Goal: Check status

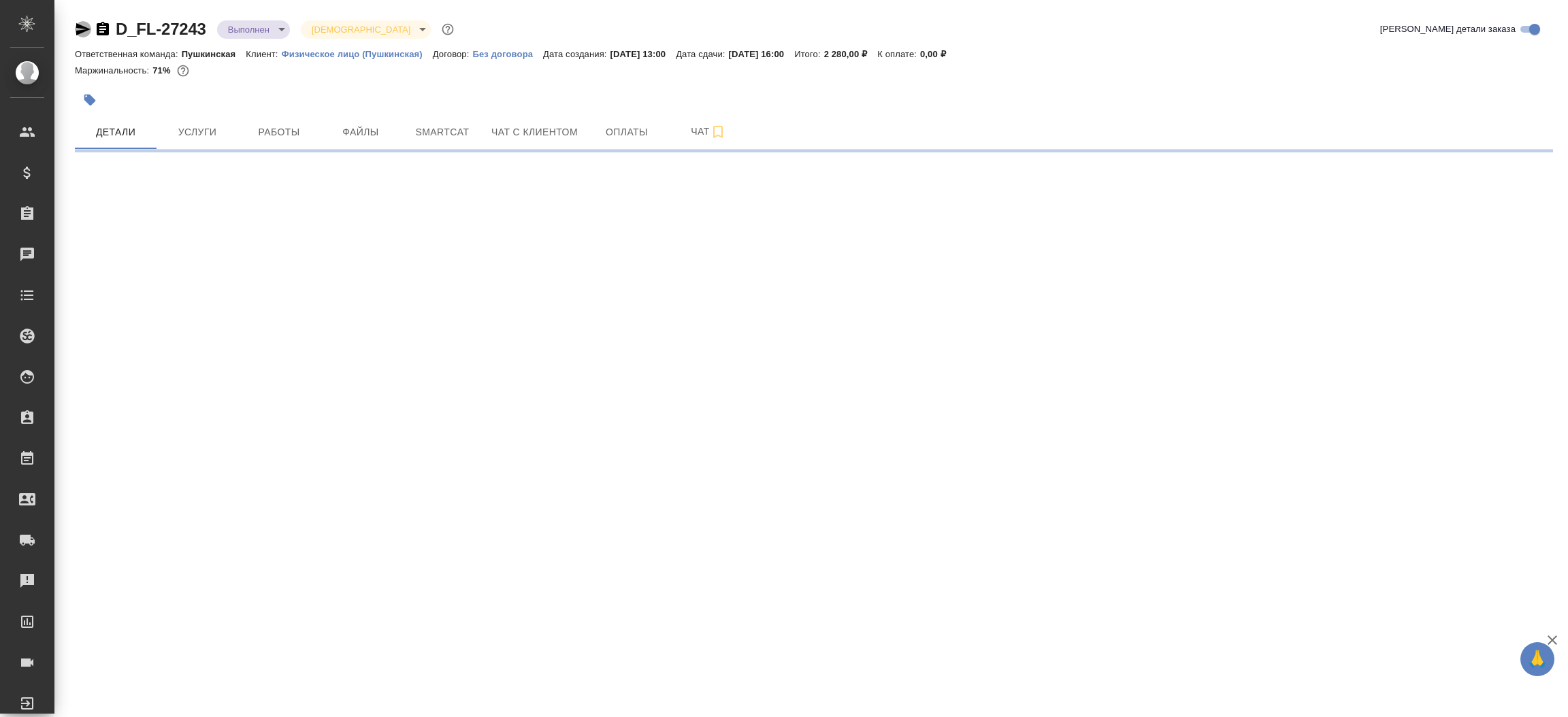
click at [83, 30] on icon "button" at bounding box center [83, 30] width 14 height 12
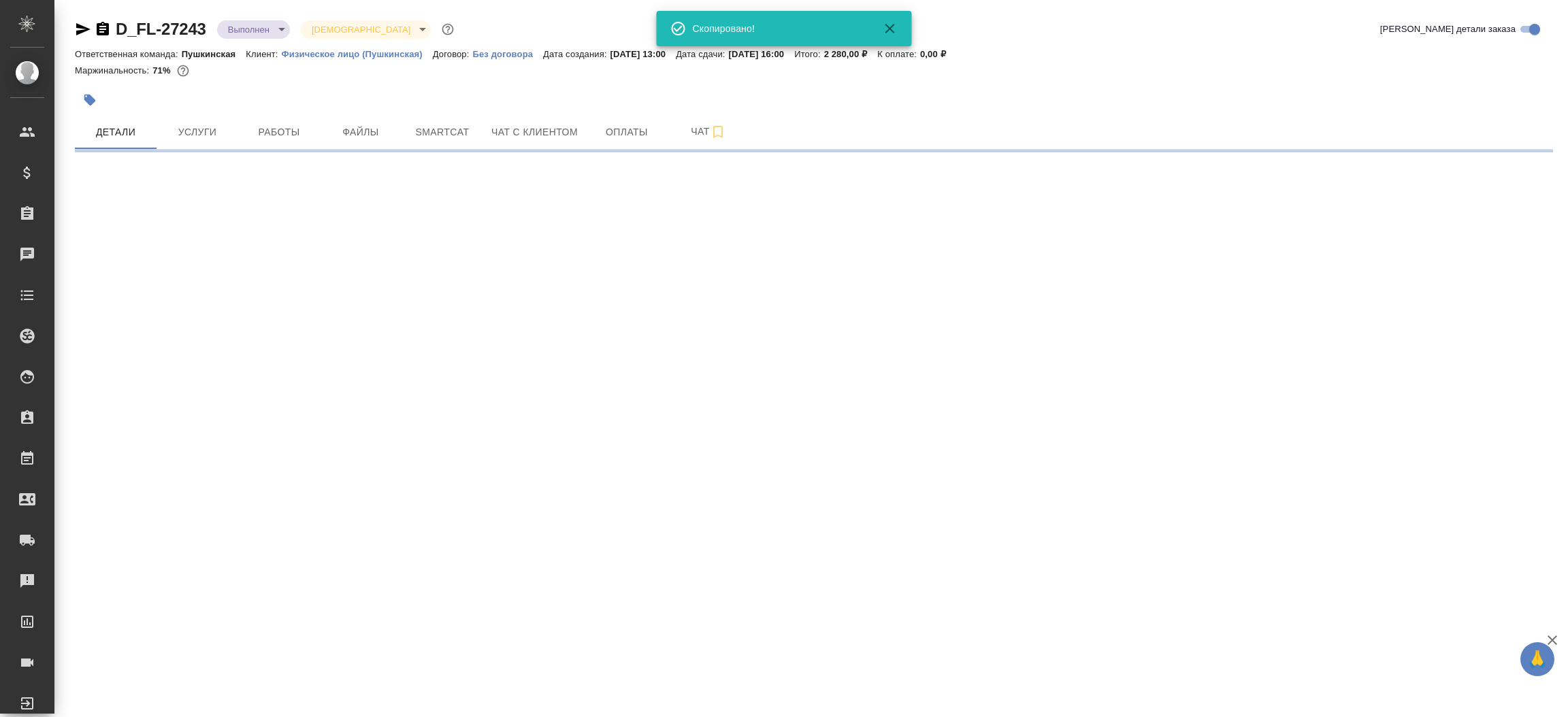
select select "RU"
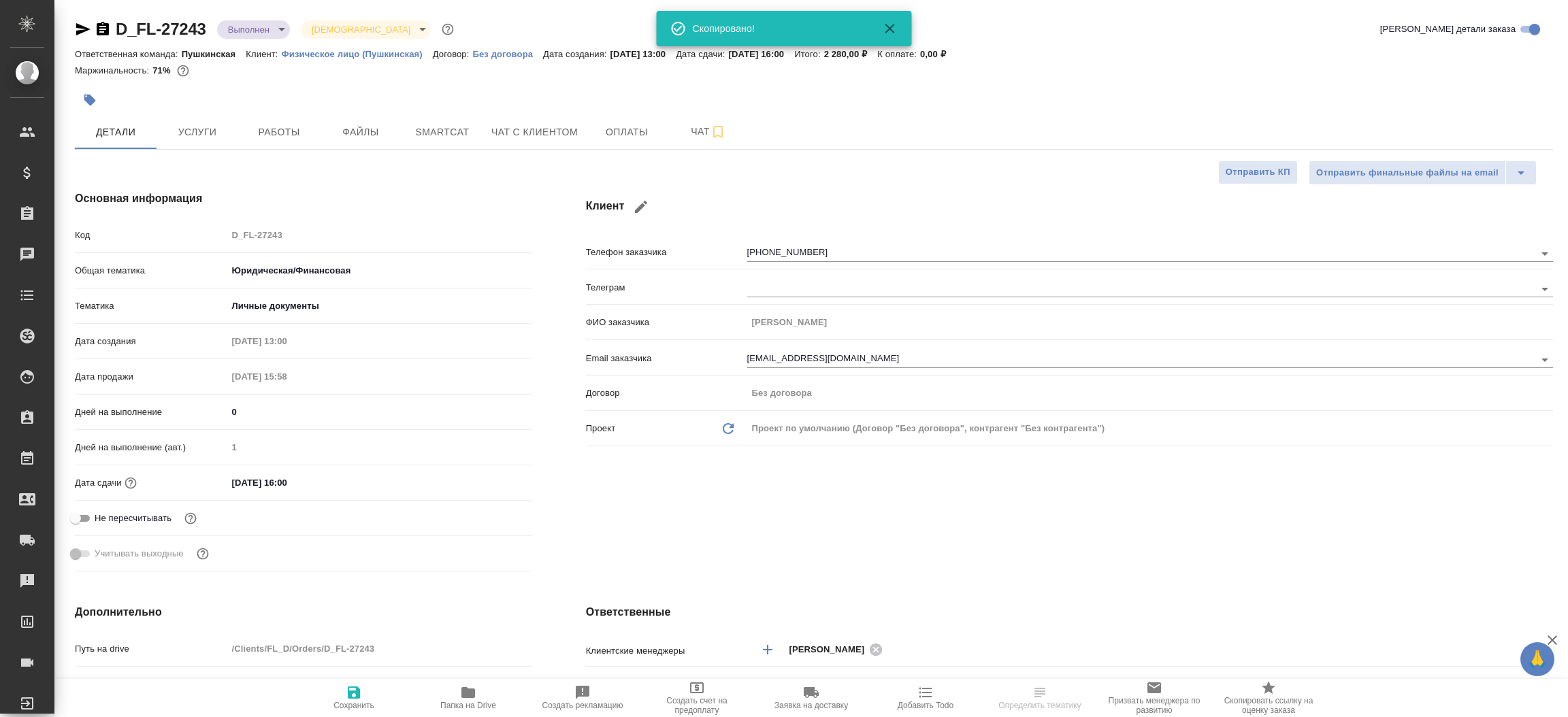
type textarea "x"
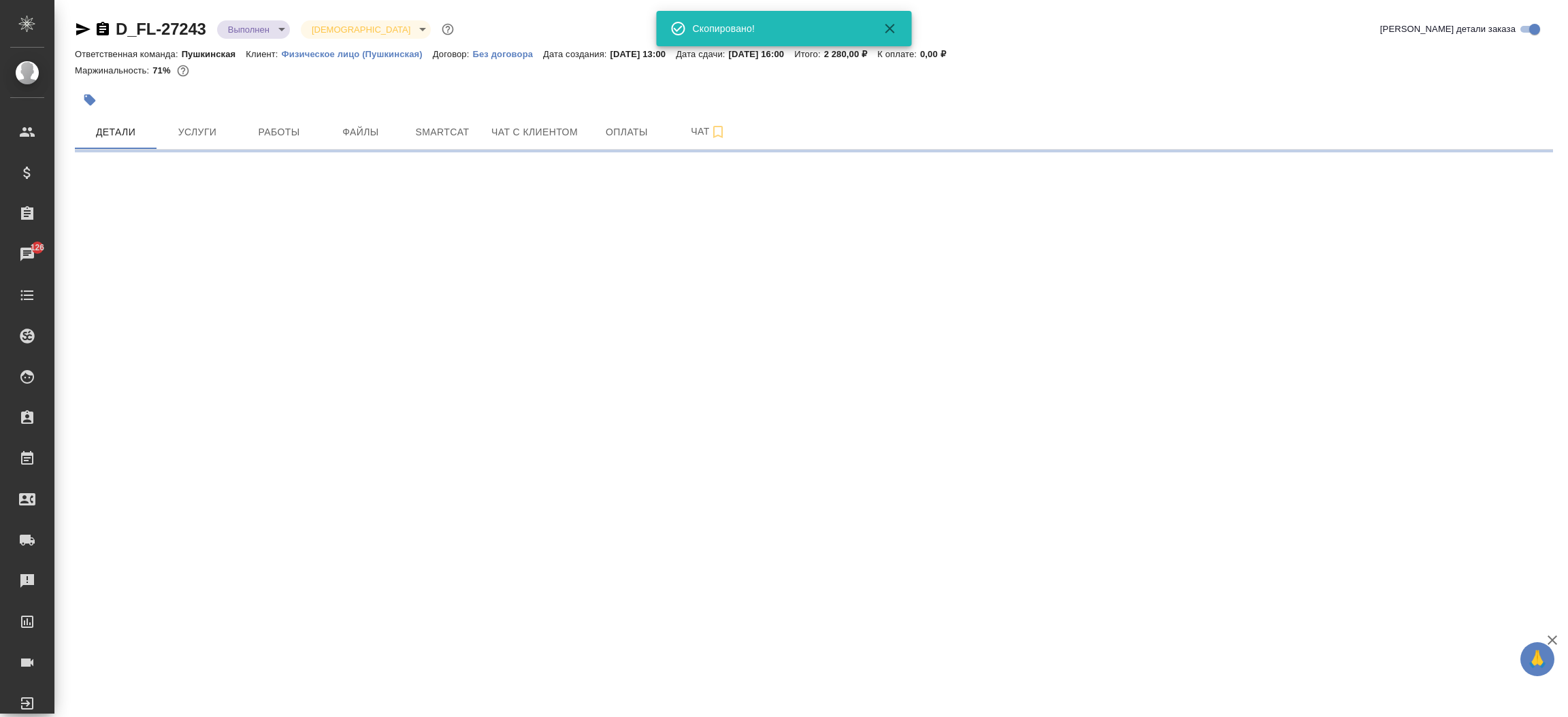
select select "RU"
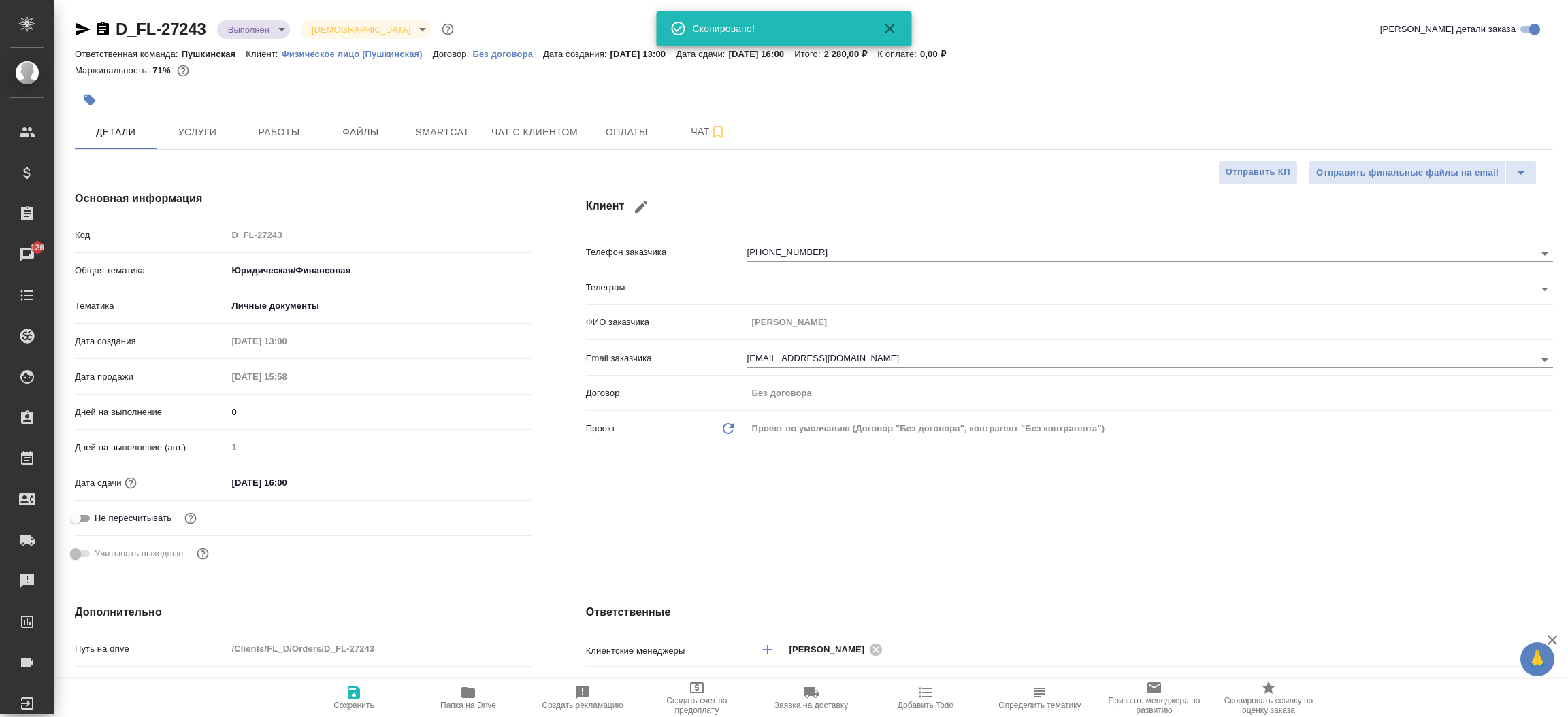
type textarea "x"
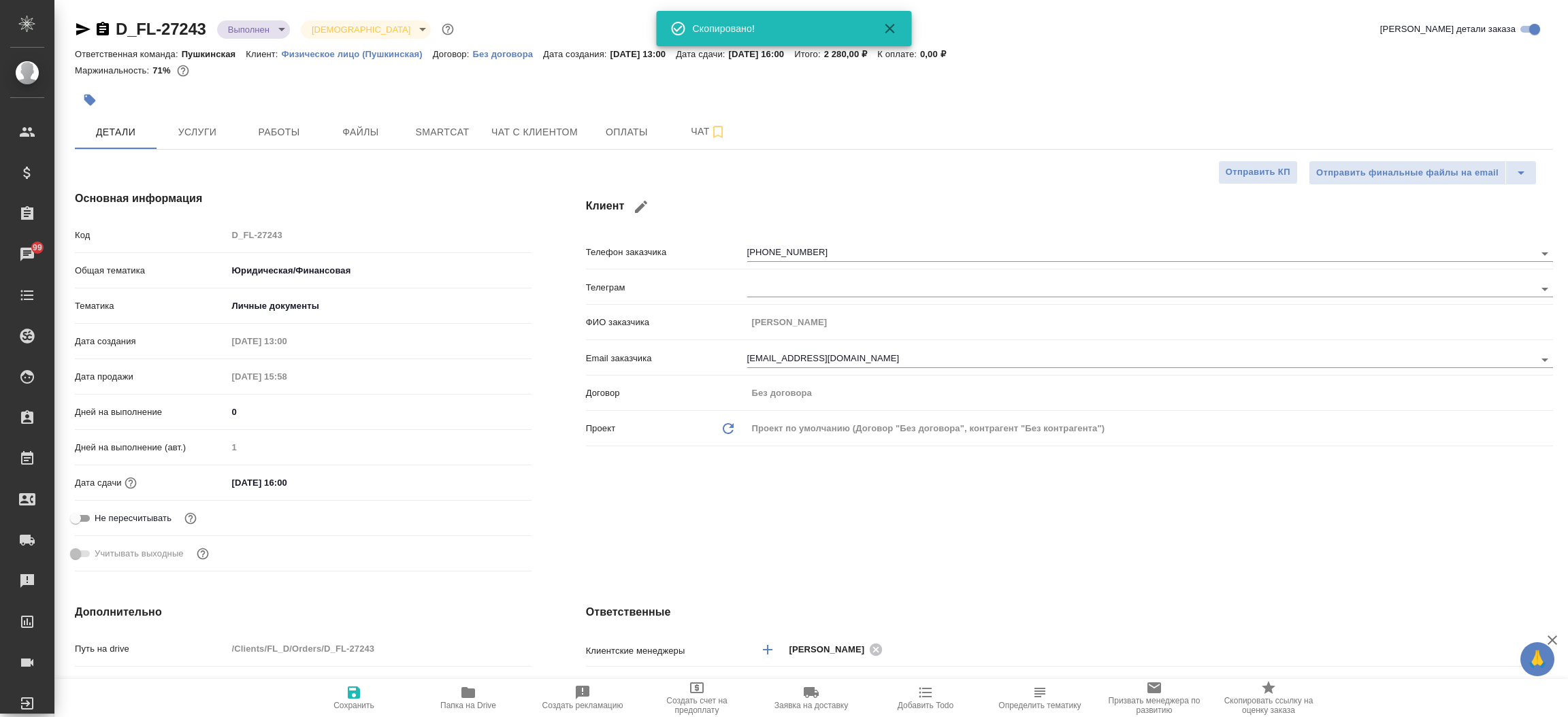
type textarea "x"
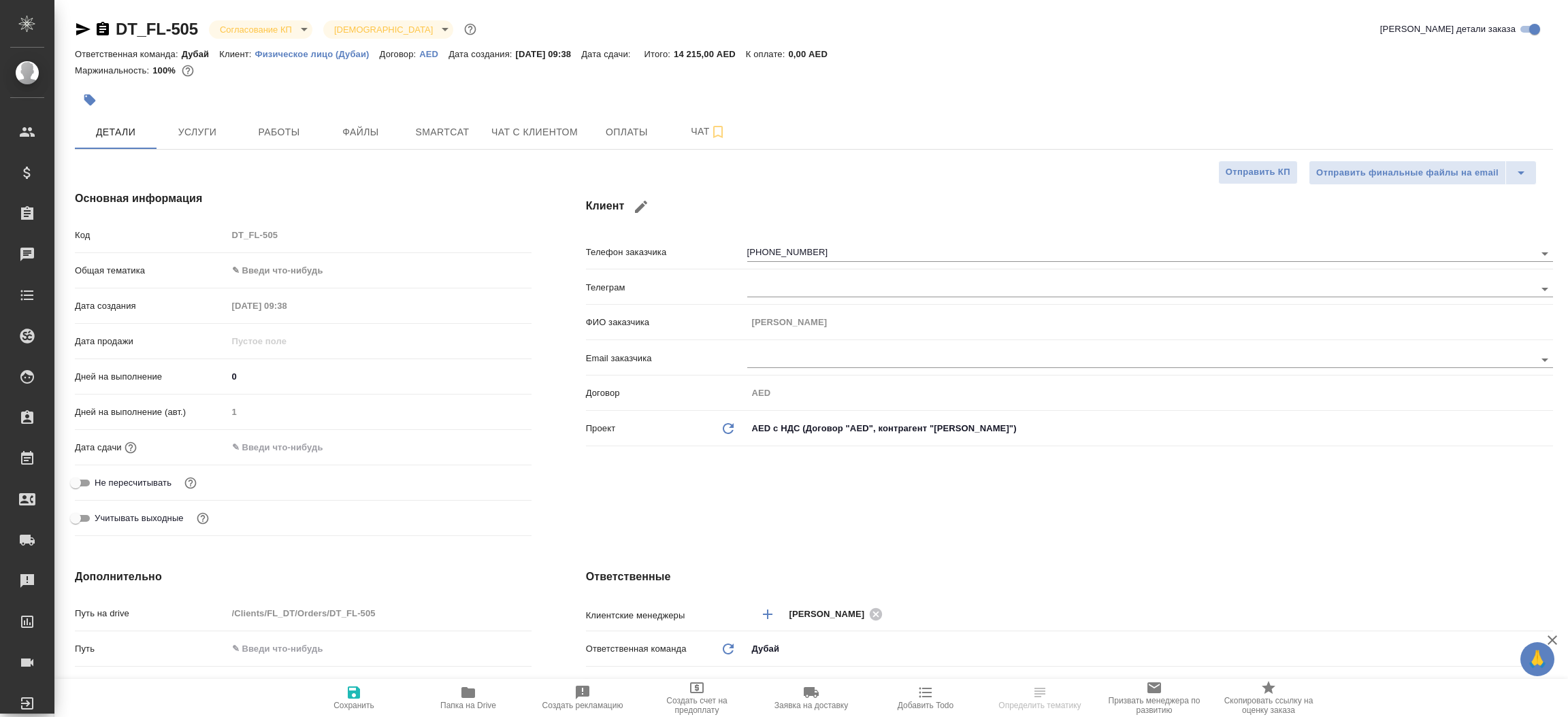
select select "RU"
click at [78, 24] on icon "button" at bounding box center [83, 30] width 14 height 12
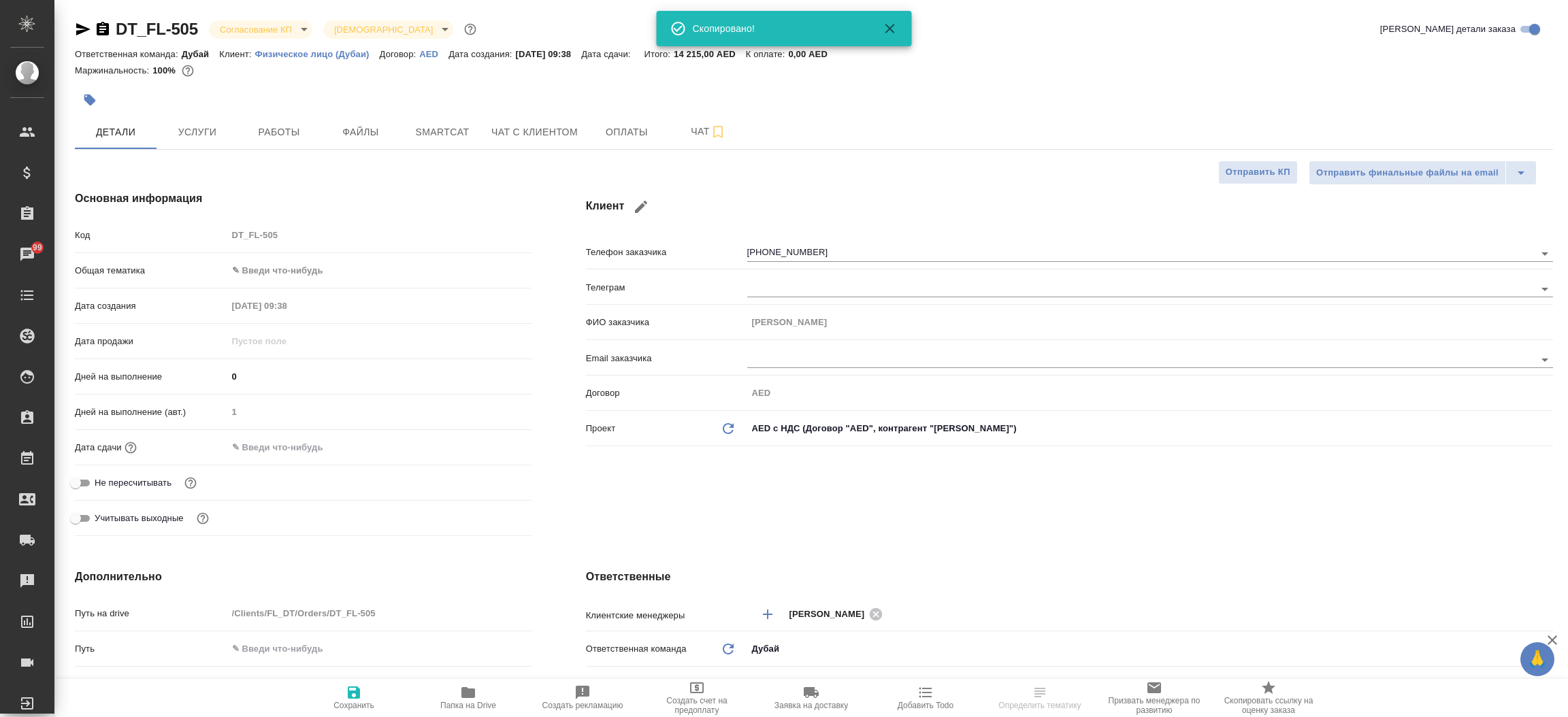
select select "RU"
type textarea "x"
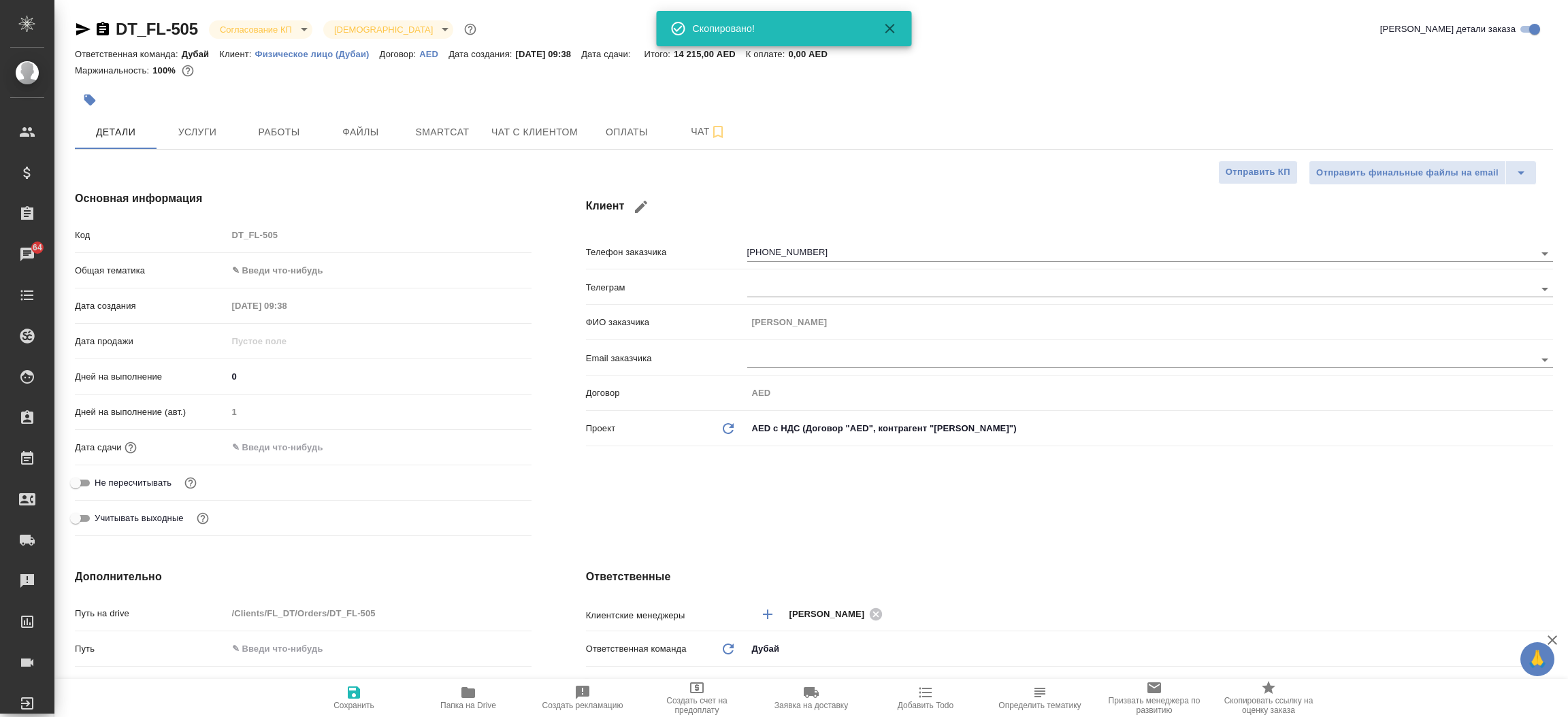
type textarea "x"
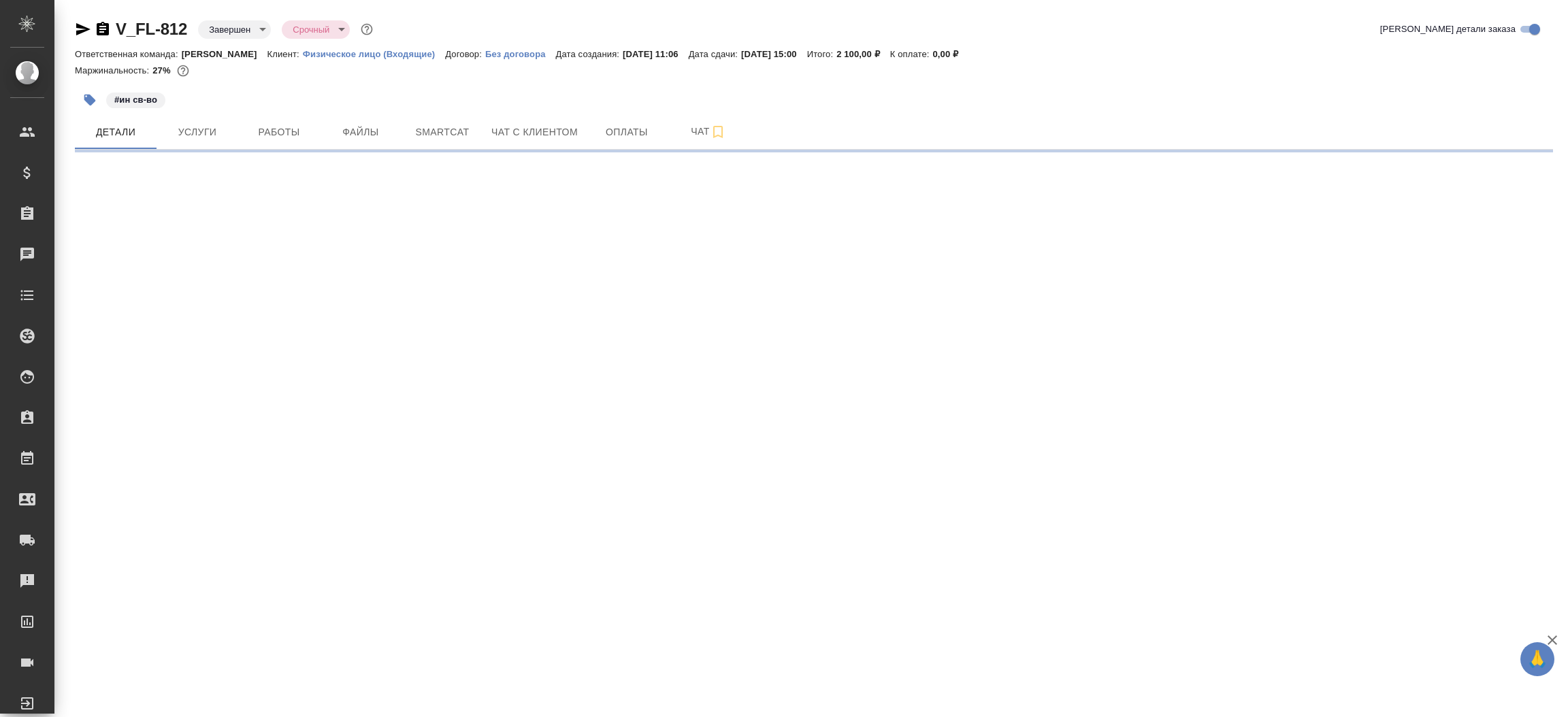
click at [83, 28] on icon "button" at bounding box center [83, 30] width 14 height 12
select select "RU"
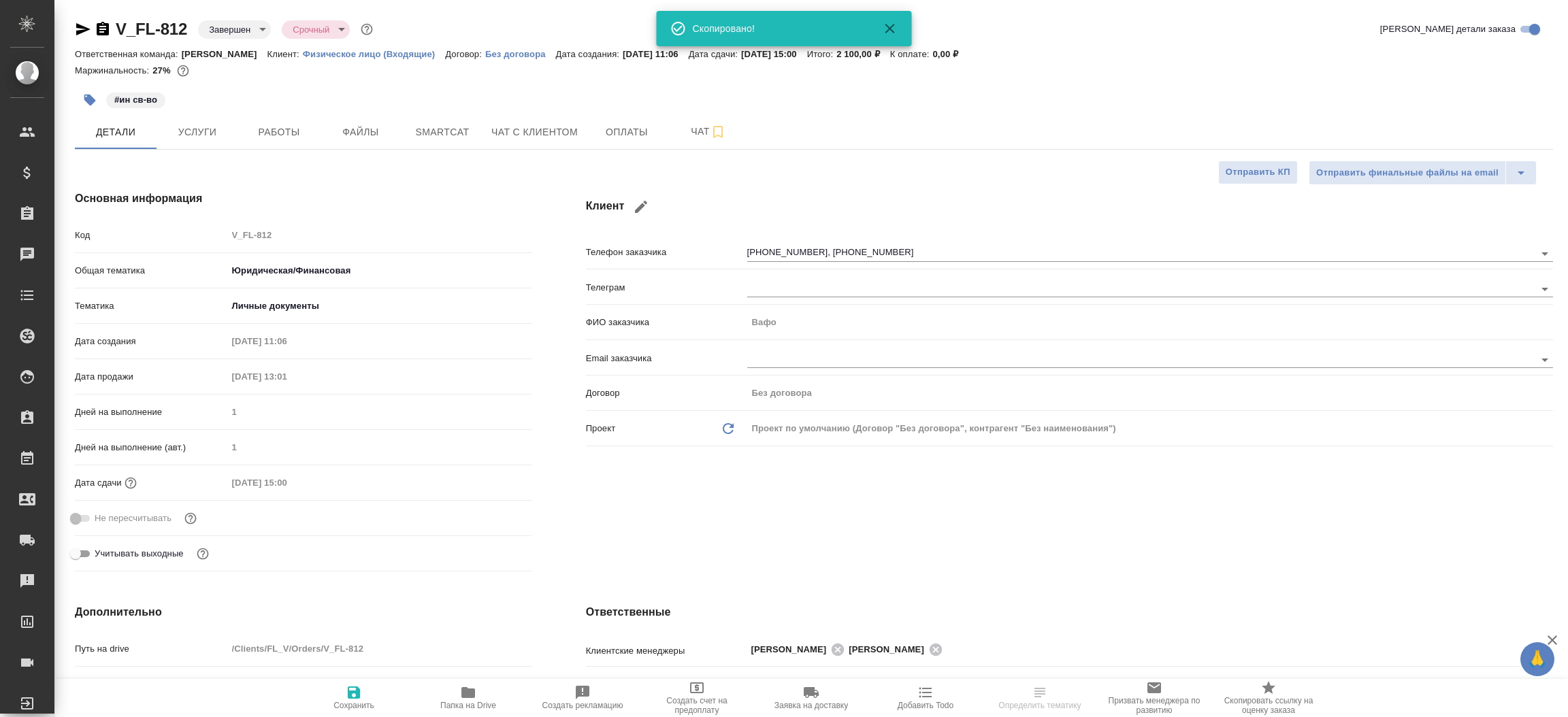
type textarea "x"
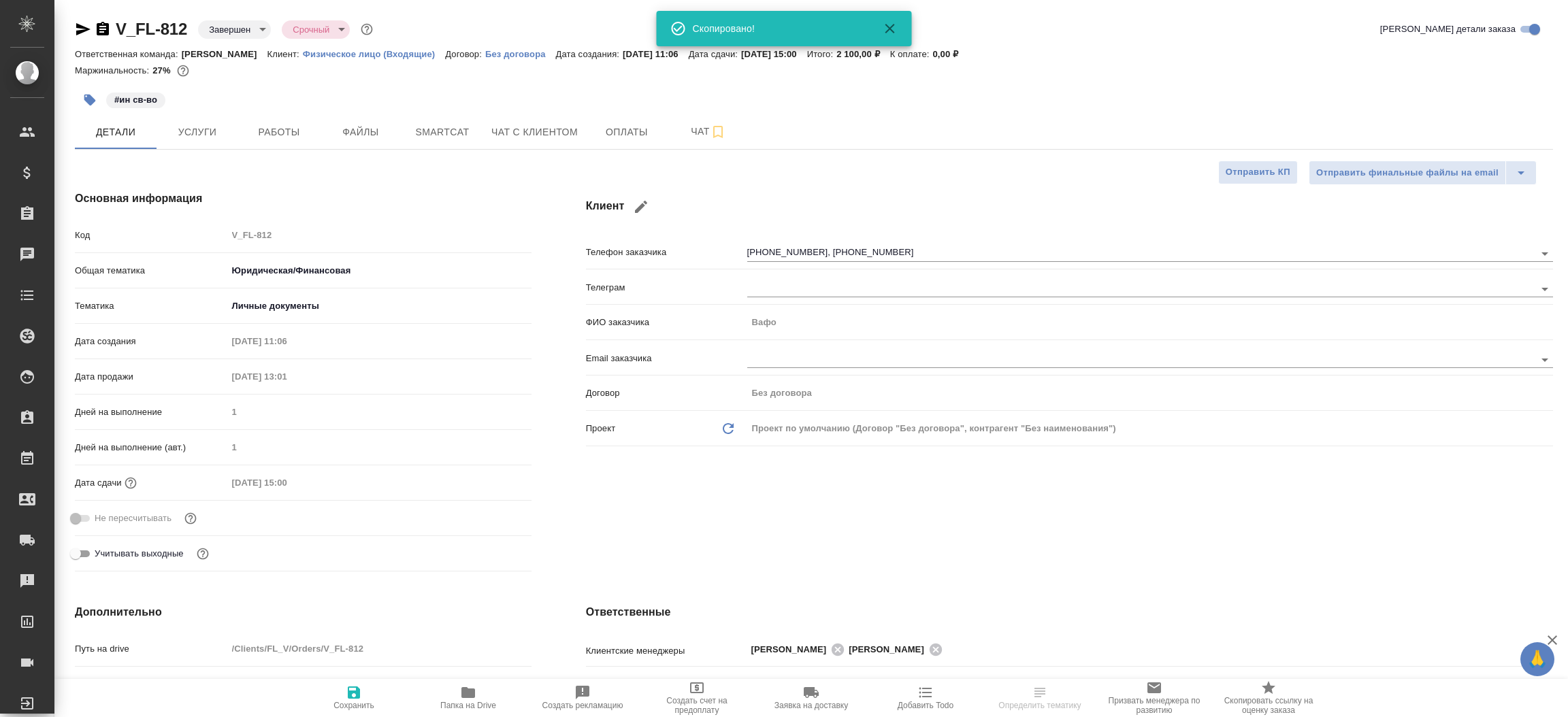
type textarea "x"
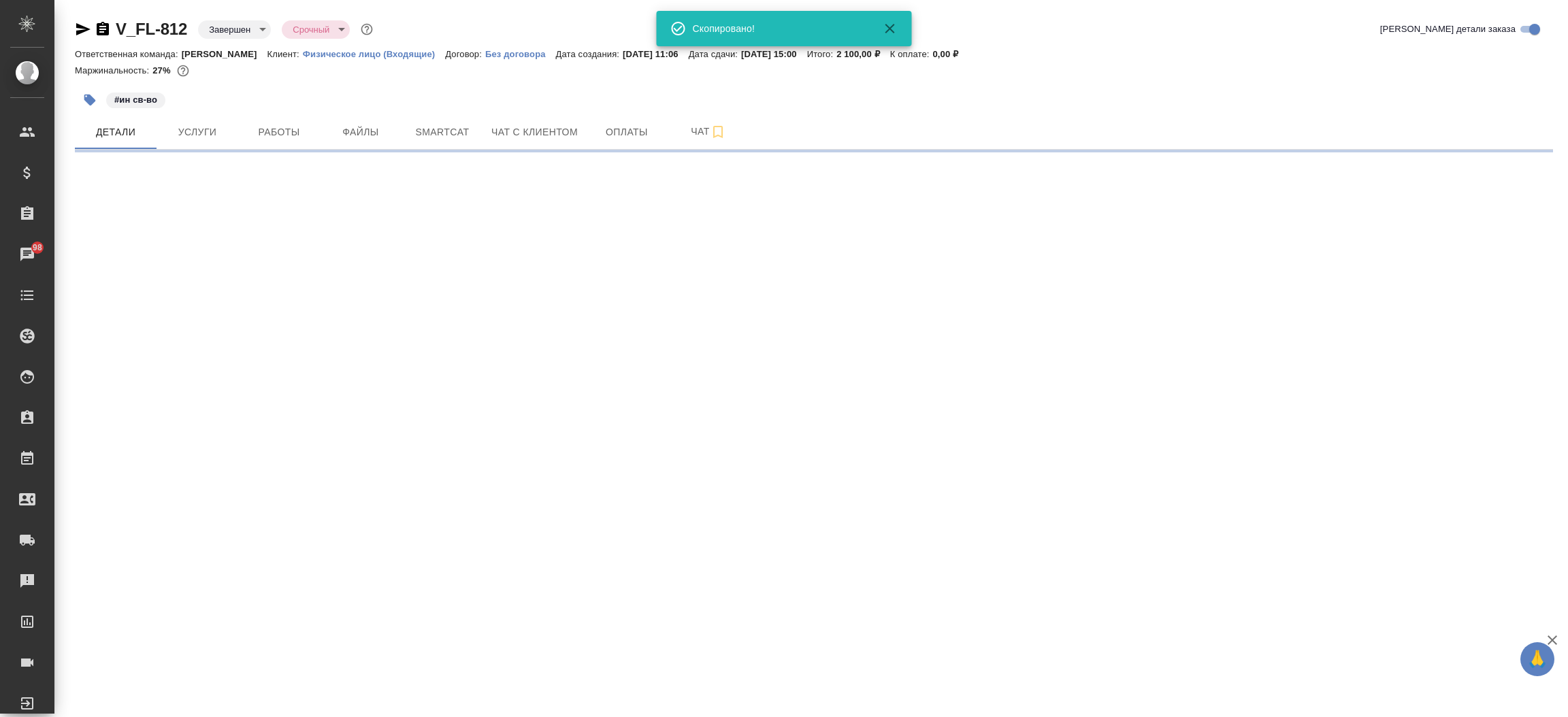
select select "RU"
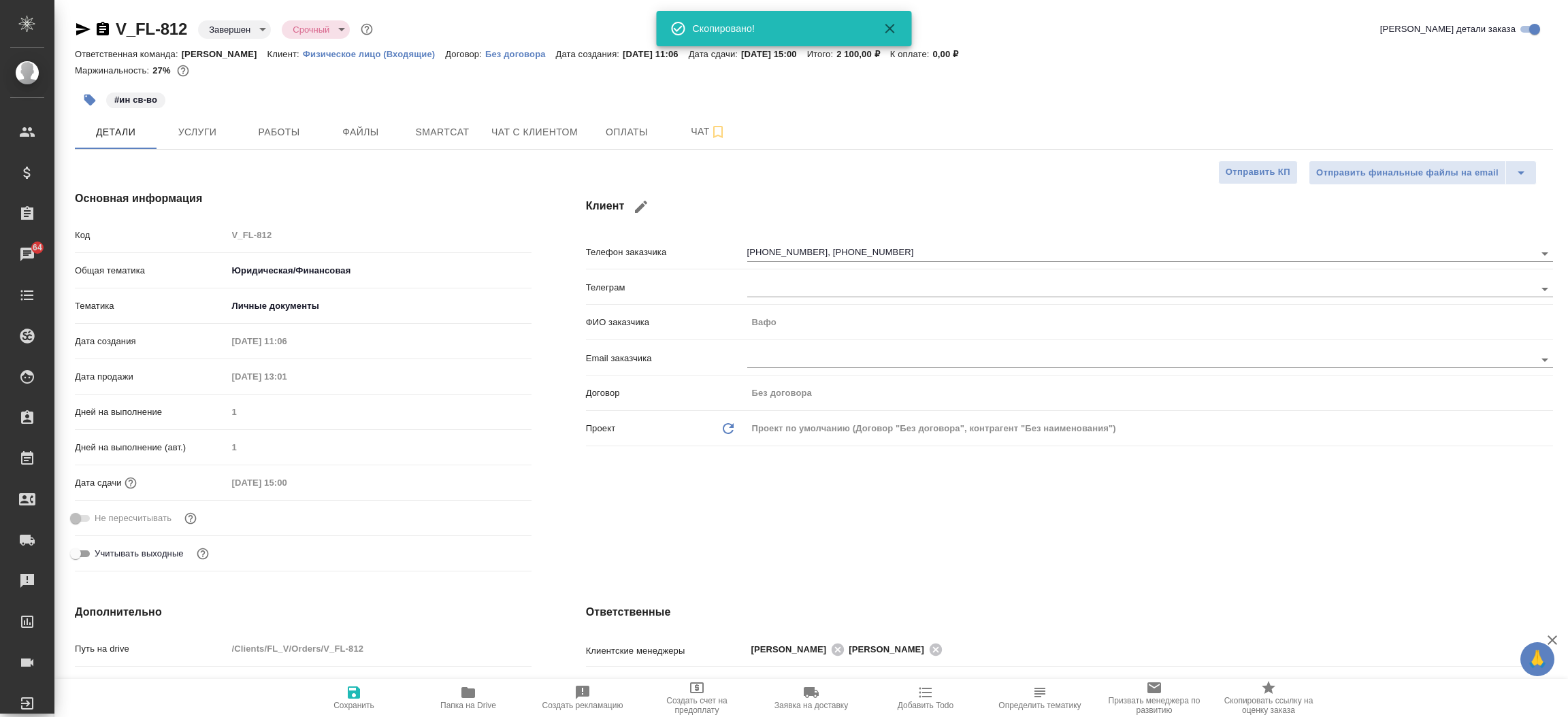
type textarea "x"
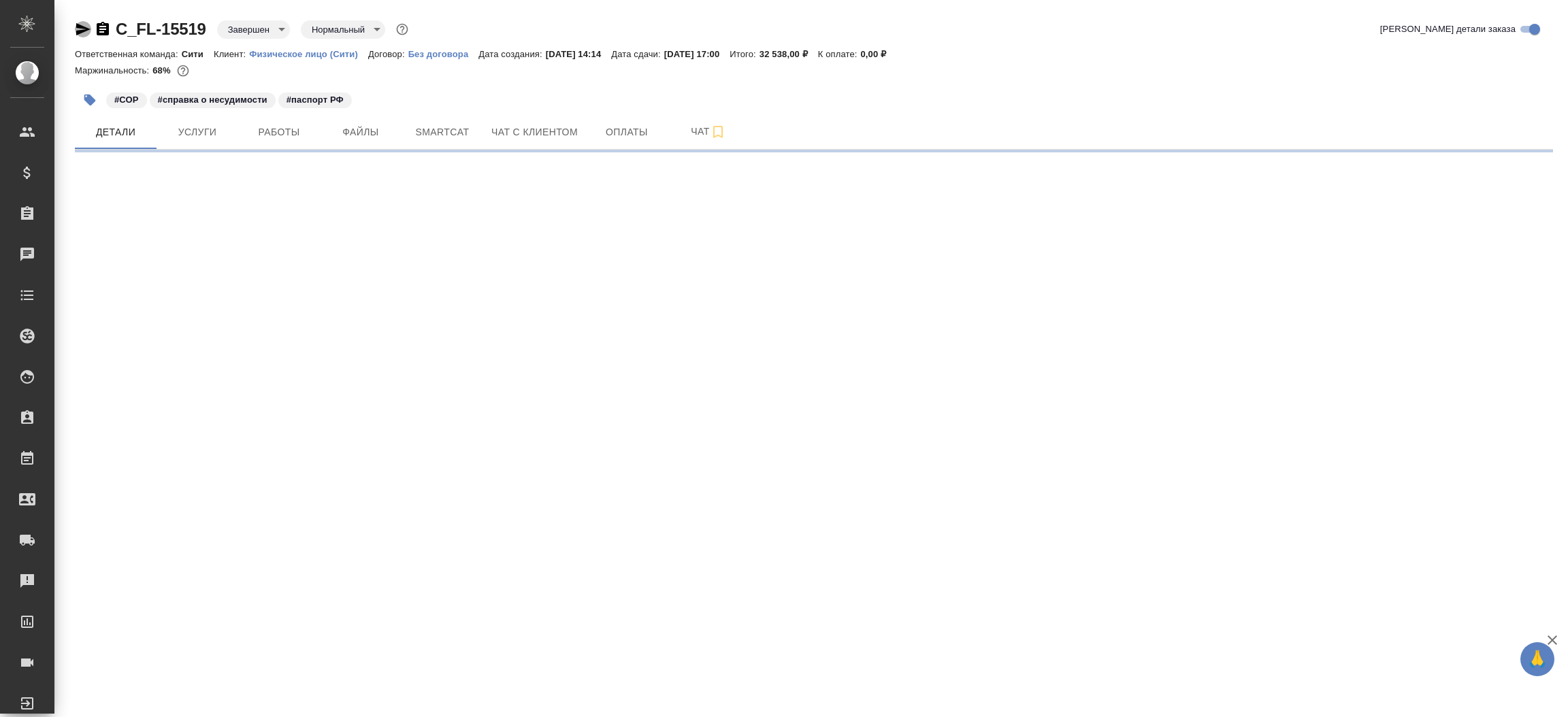
click at [76, 29] on icon "button" at bounding box center [83, 30] width 17 height 17
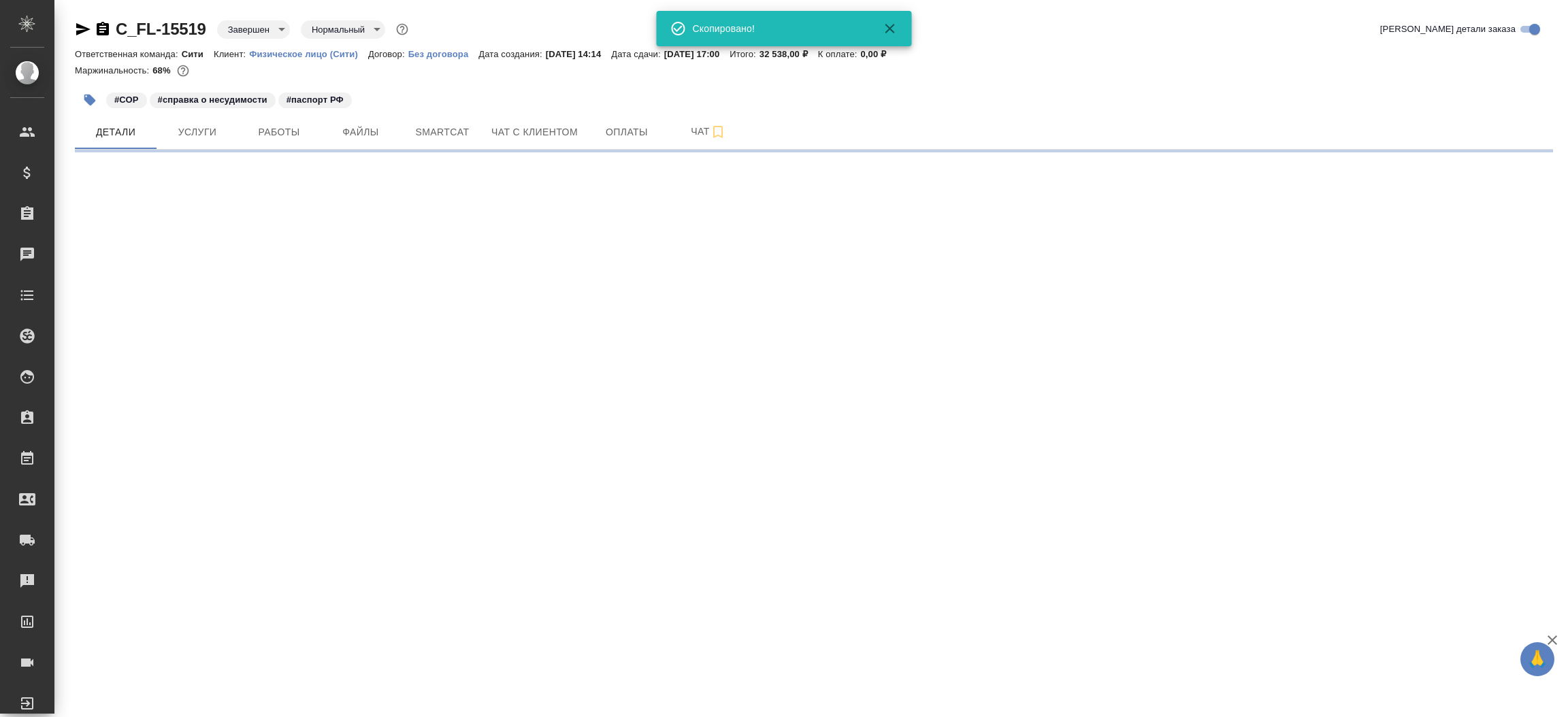
select select "RU"
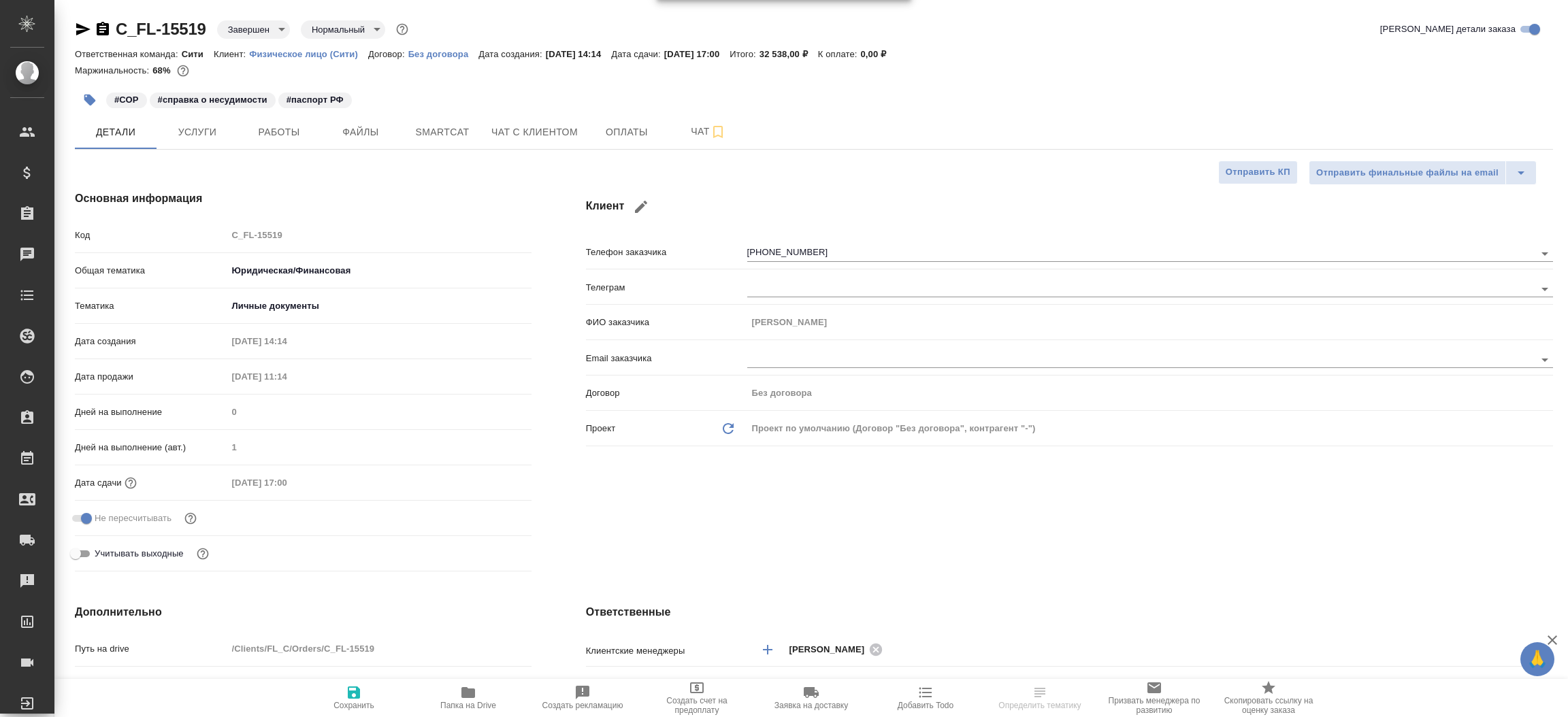
type textarea "x"
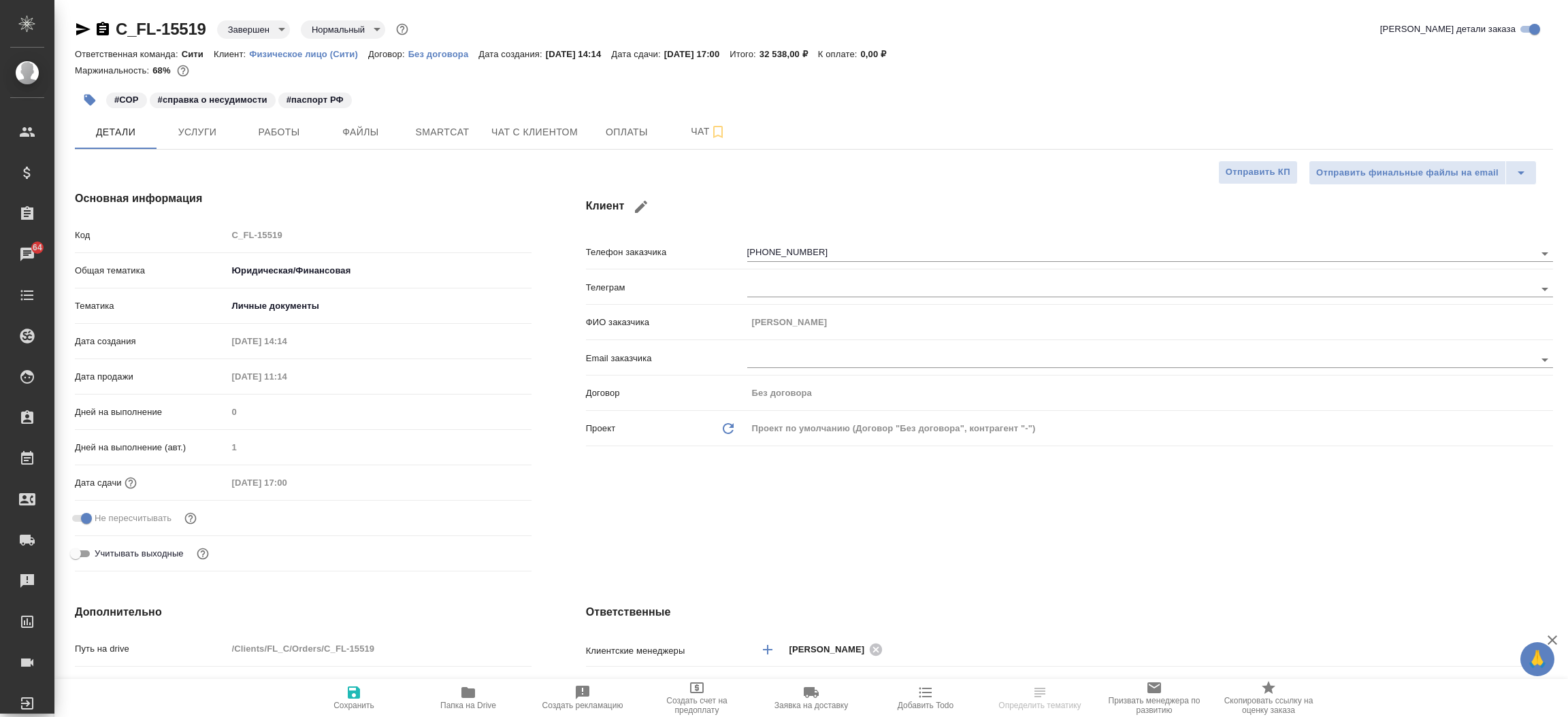
type textarea "x"
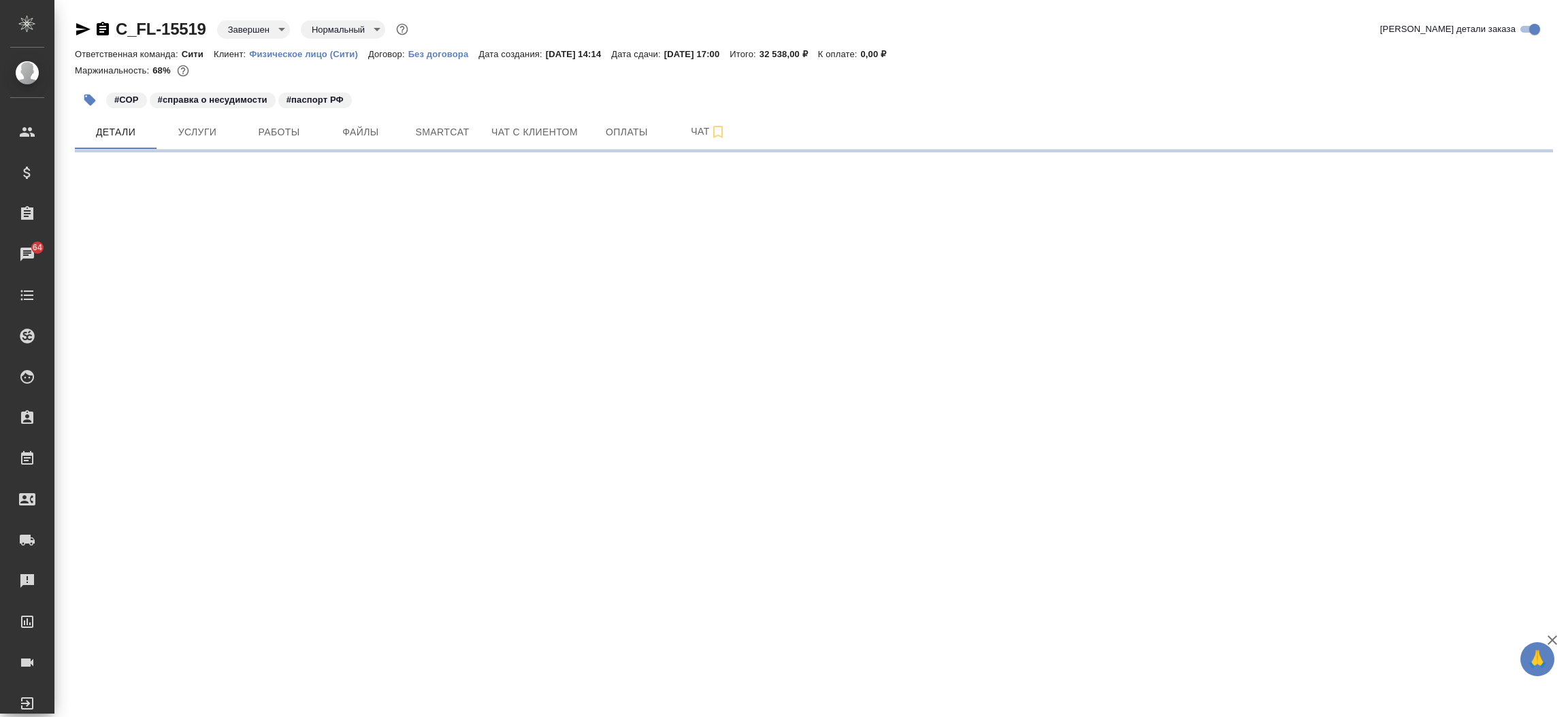
select select "RU"
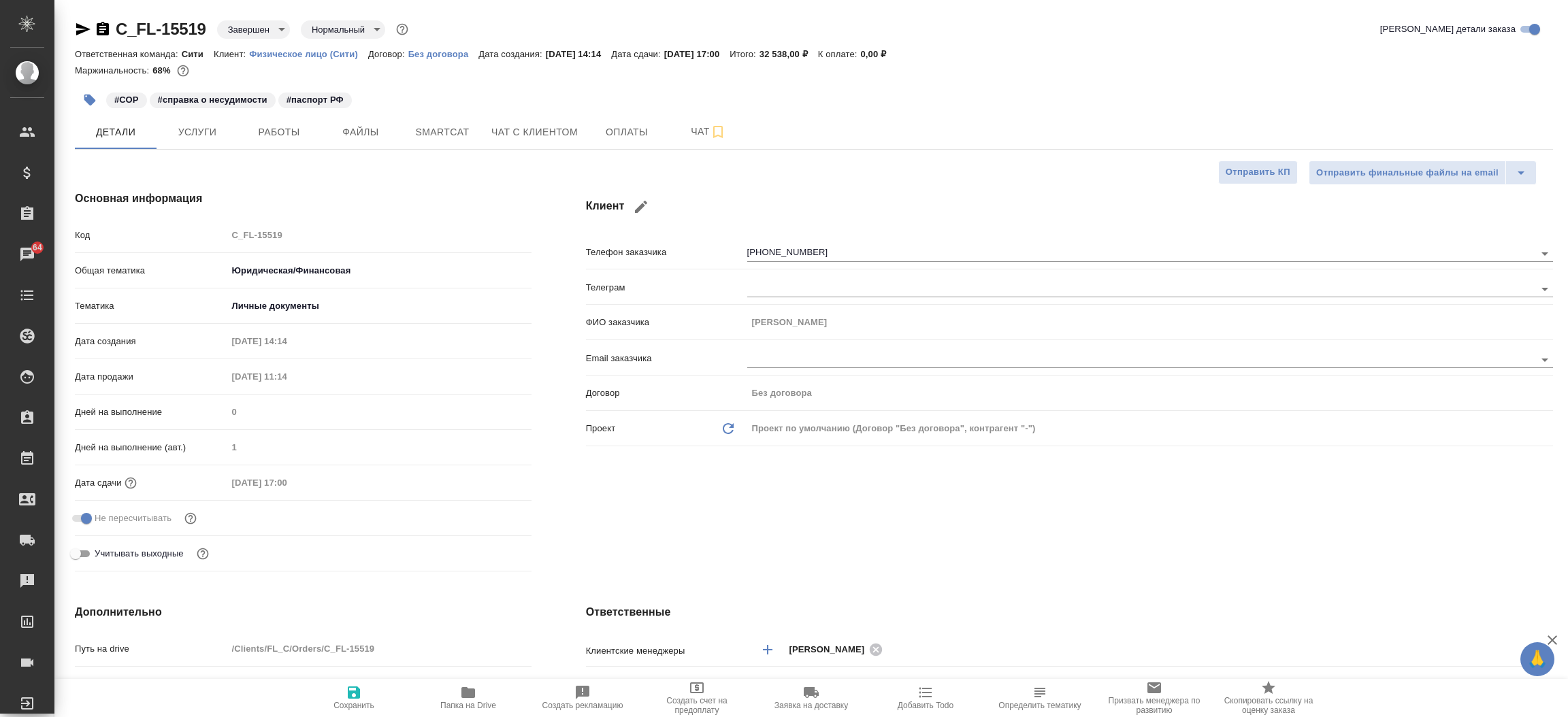
type textarea "x"
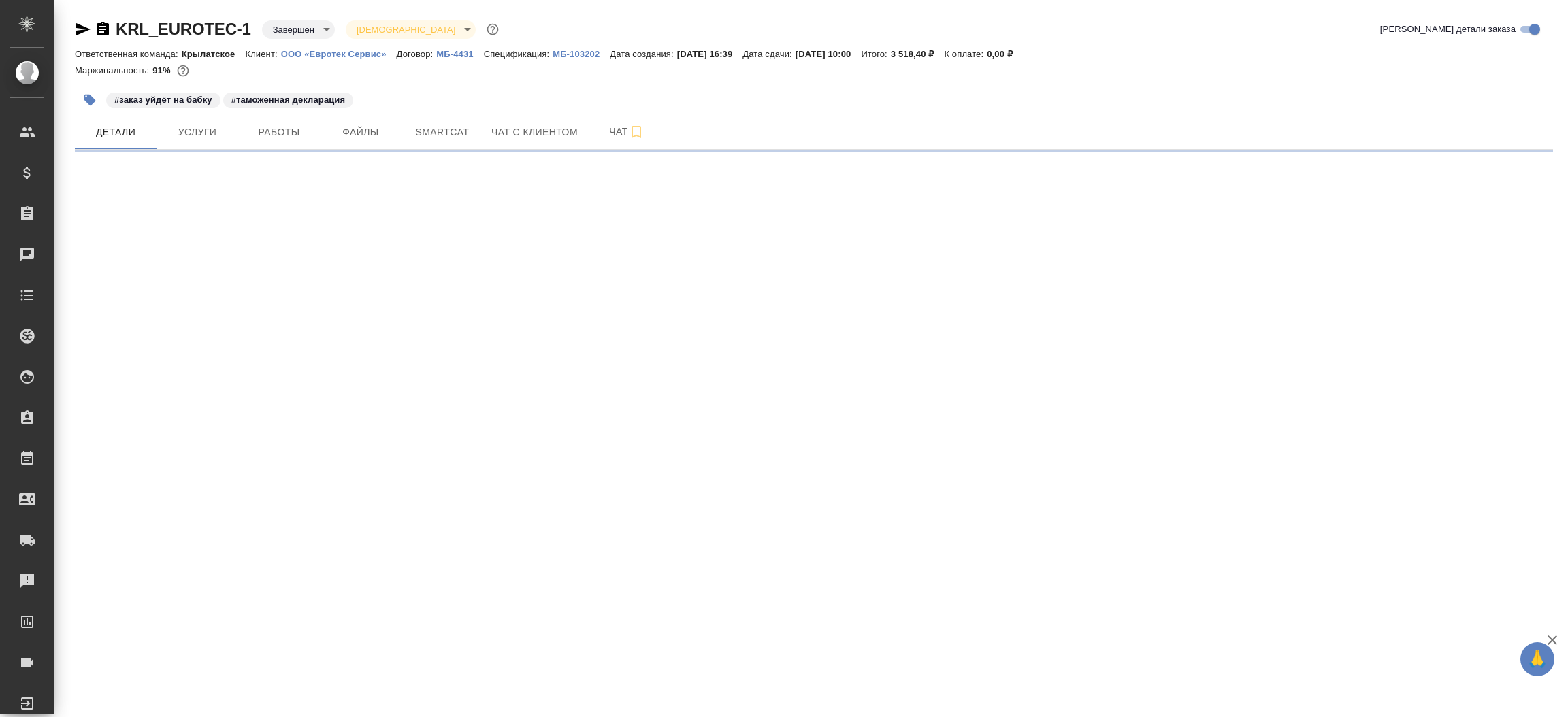
click at [85, 23] on icon "button" at bounding box center [83, 30] width 17 height 17
select select "RU"
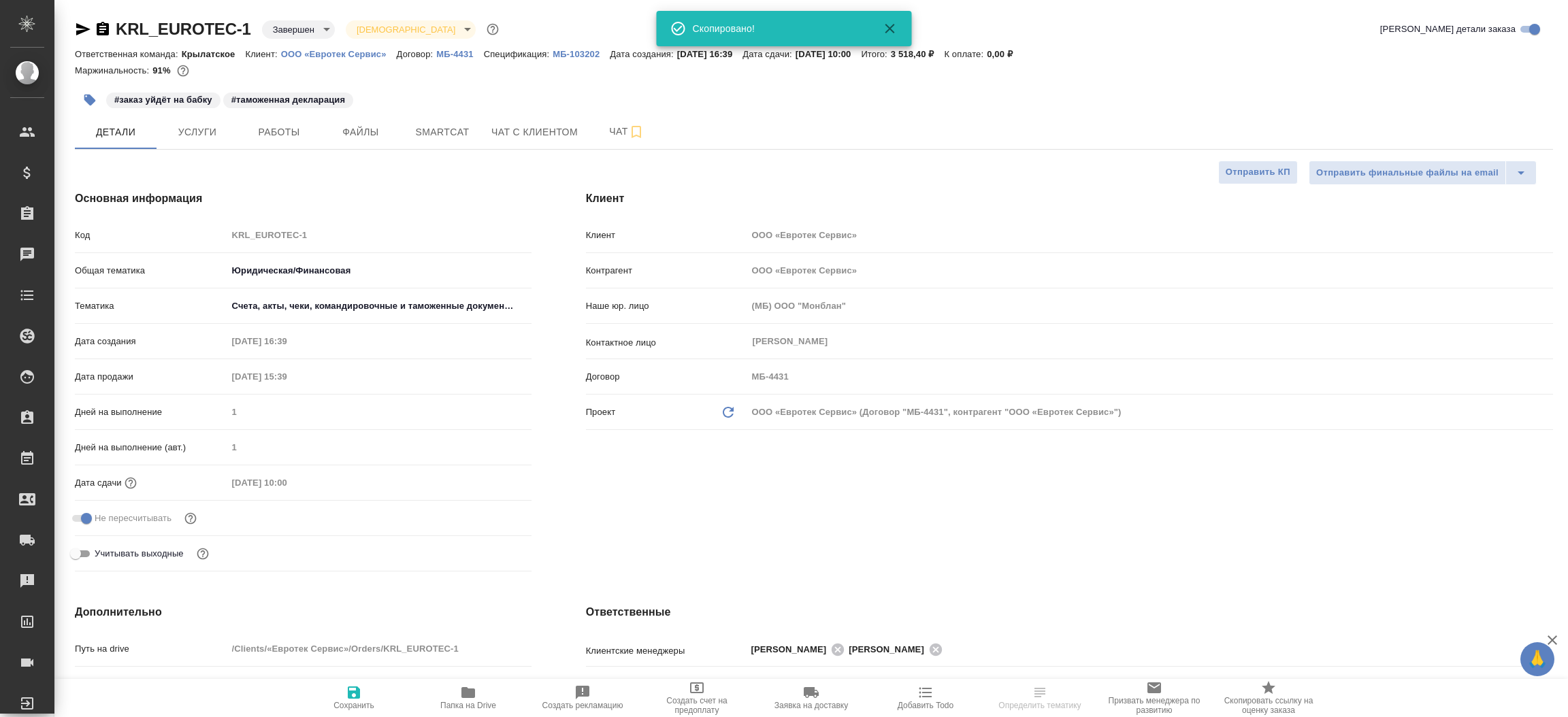
type textarea "x"
select select "RU"
type textarea "x"
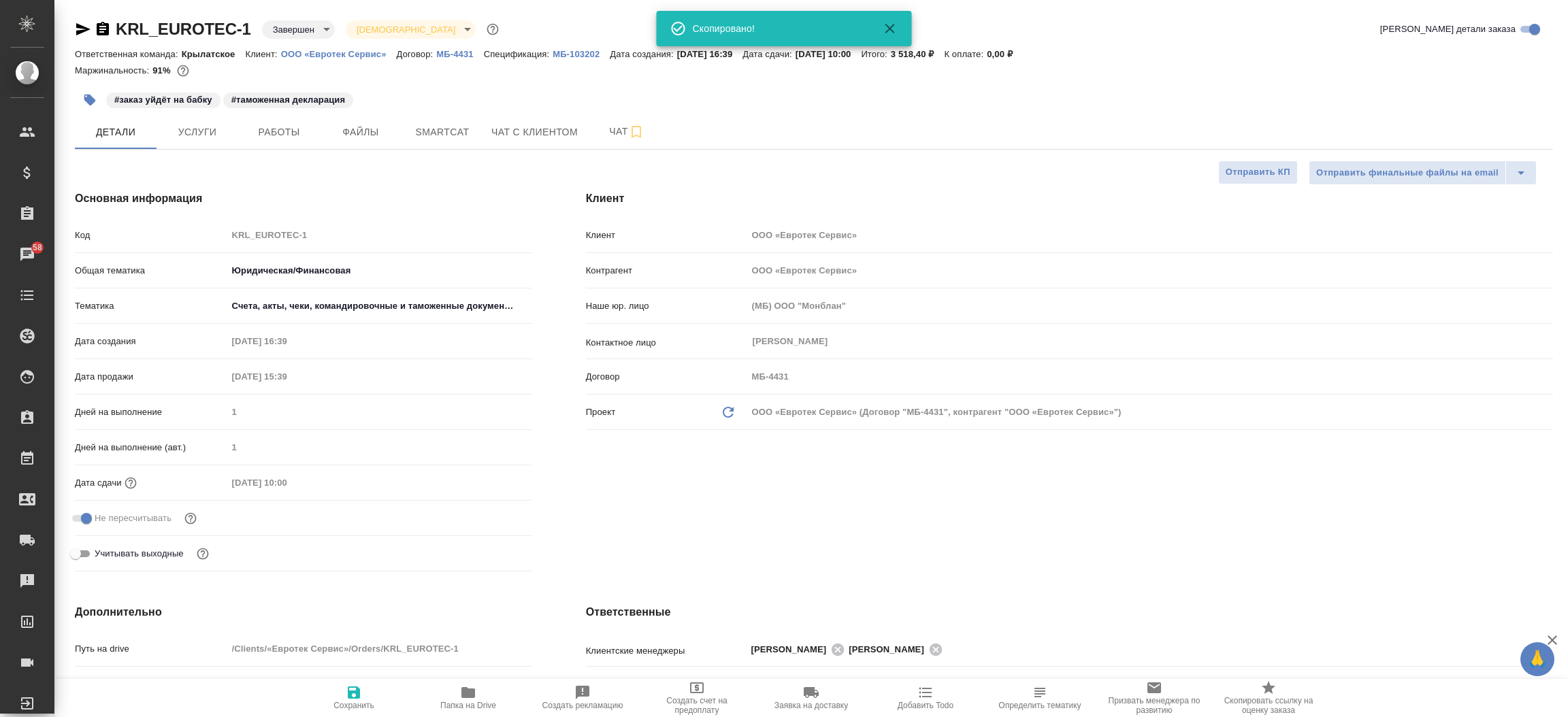
type textarea "x"
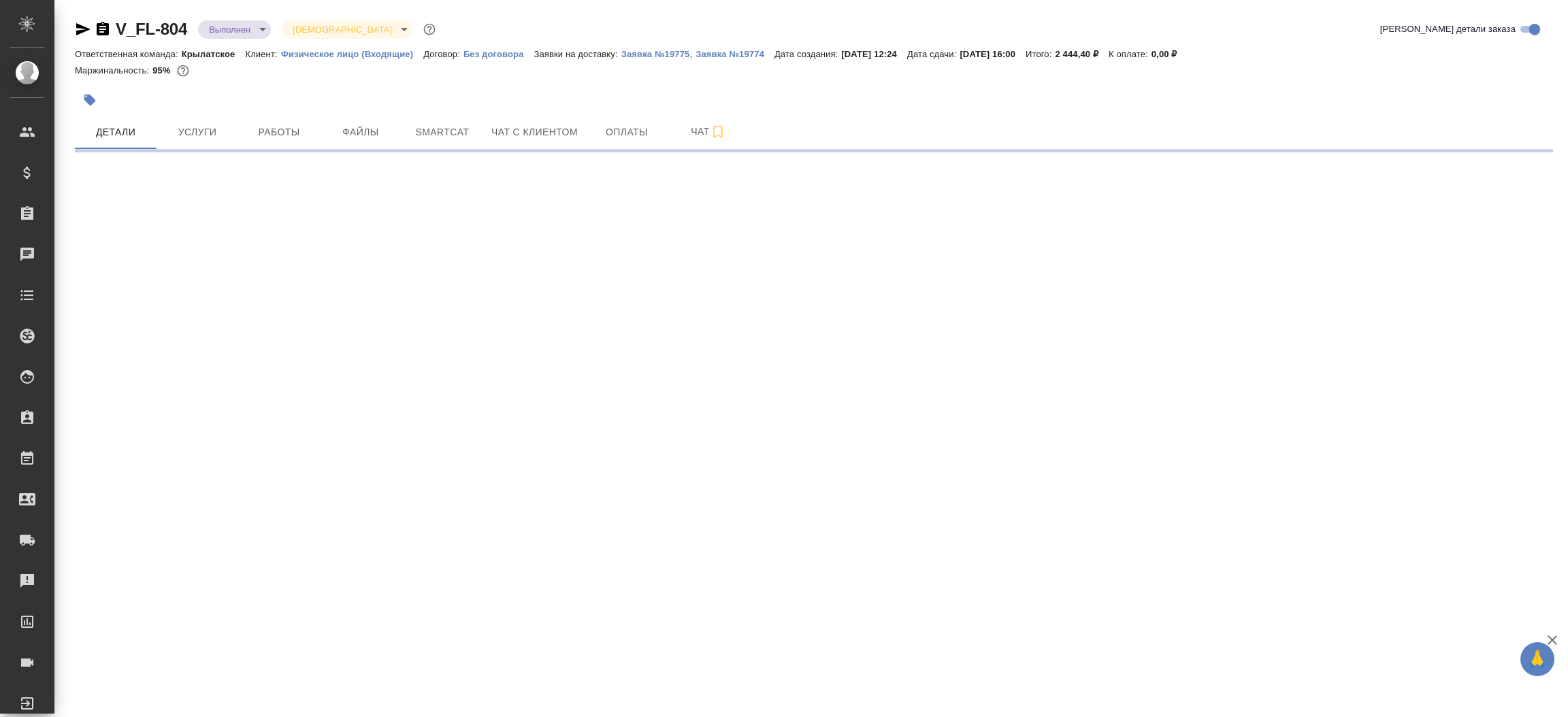
click at [83, 30] on icon "button" at bounding box center [83, 30] width 14 height 12
select select "RU"
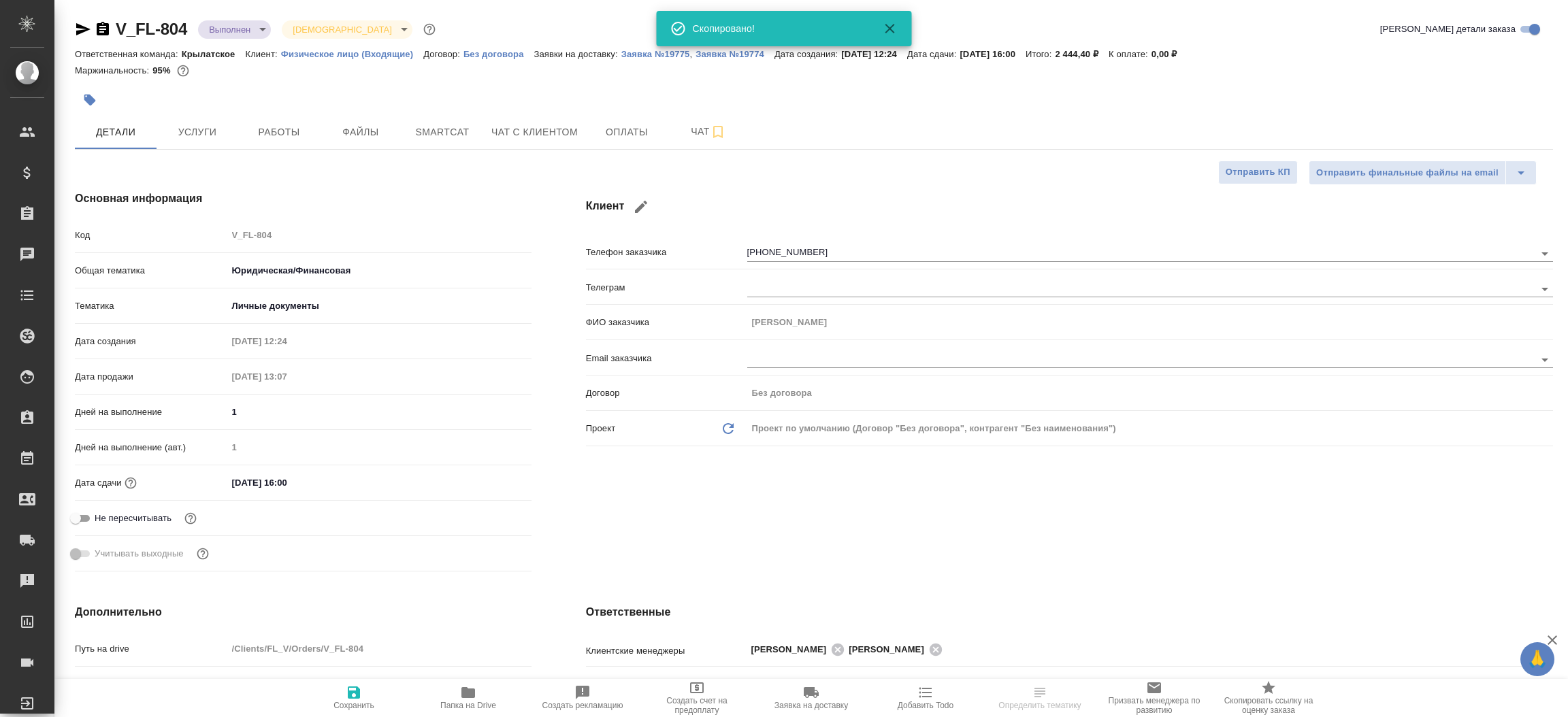
type textarea "x"
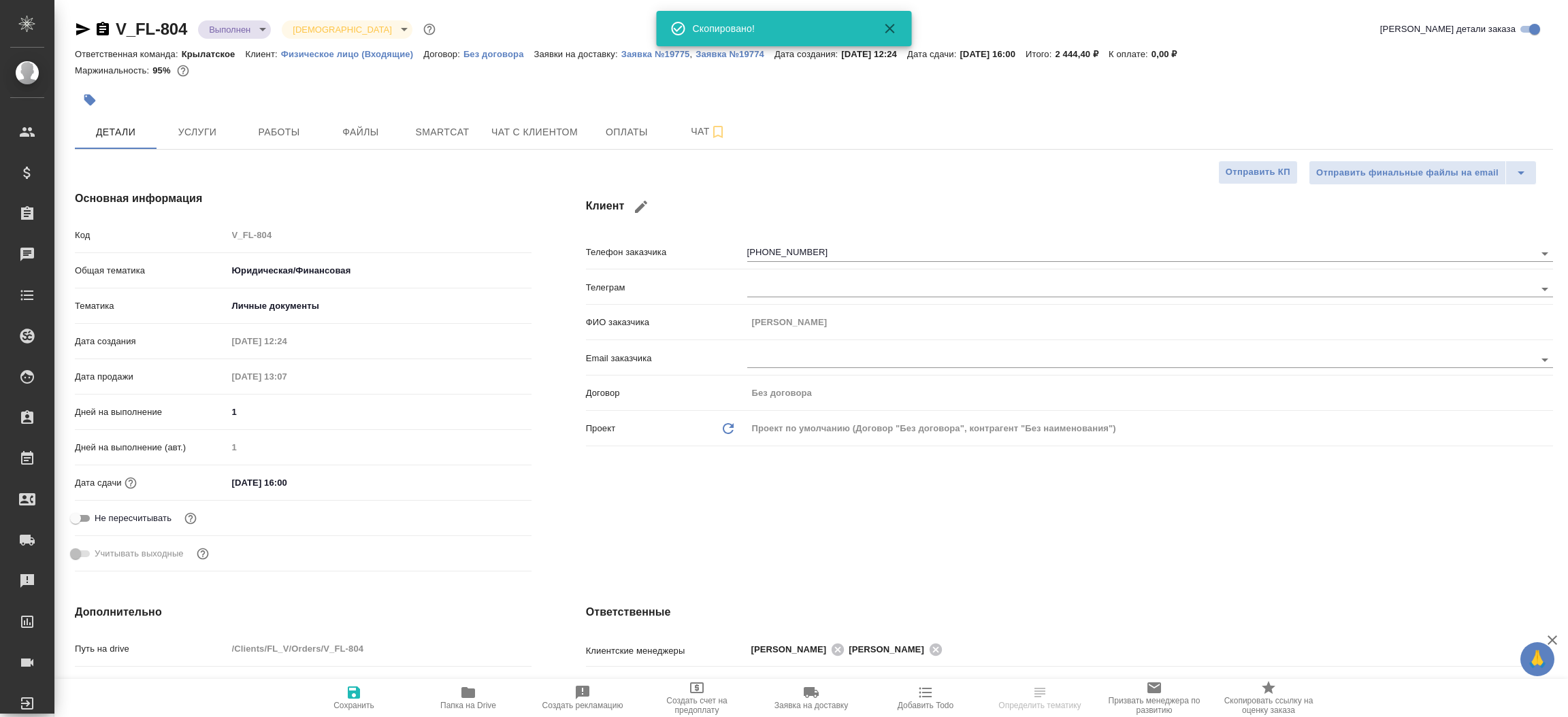
type textarea "x"
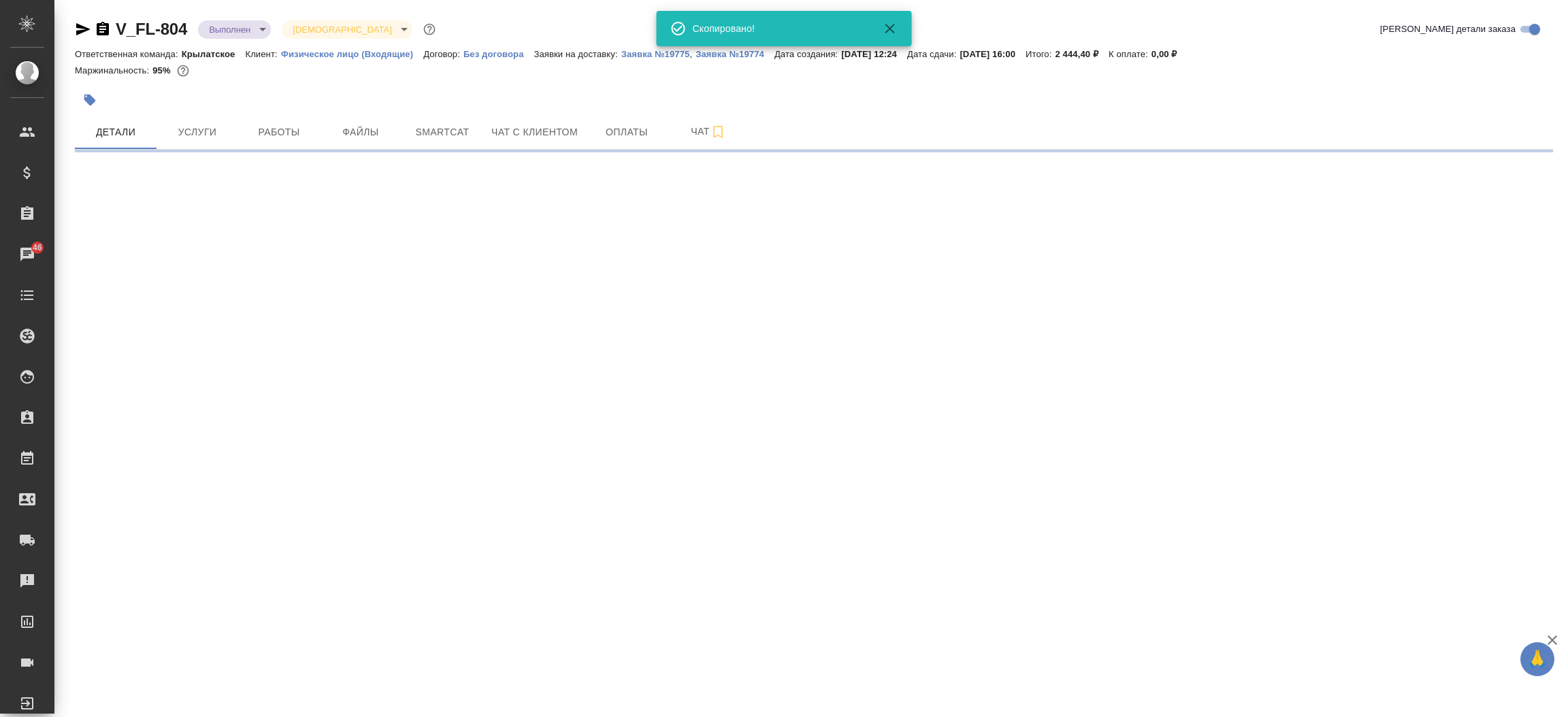
select select "RU"
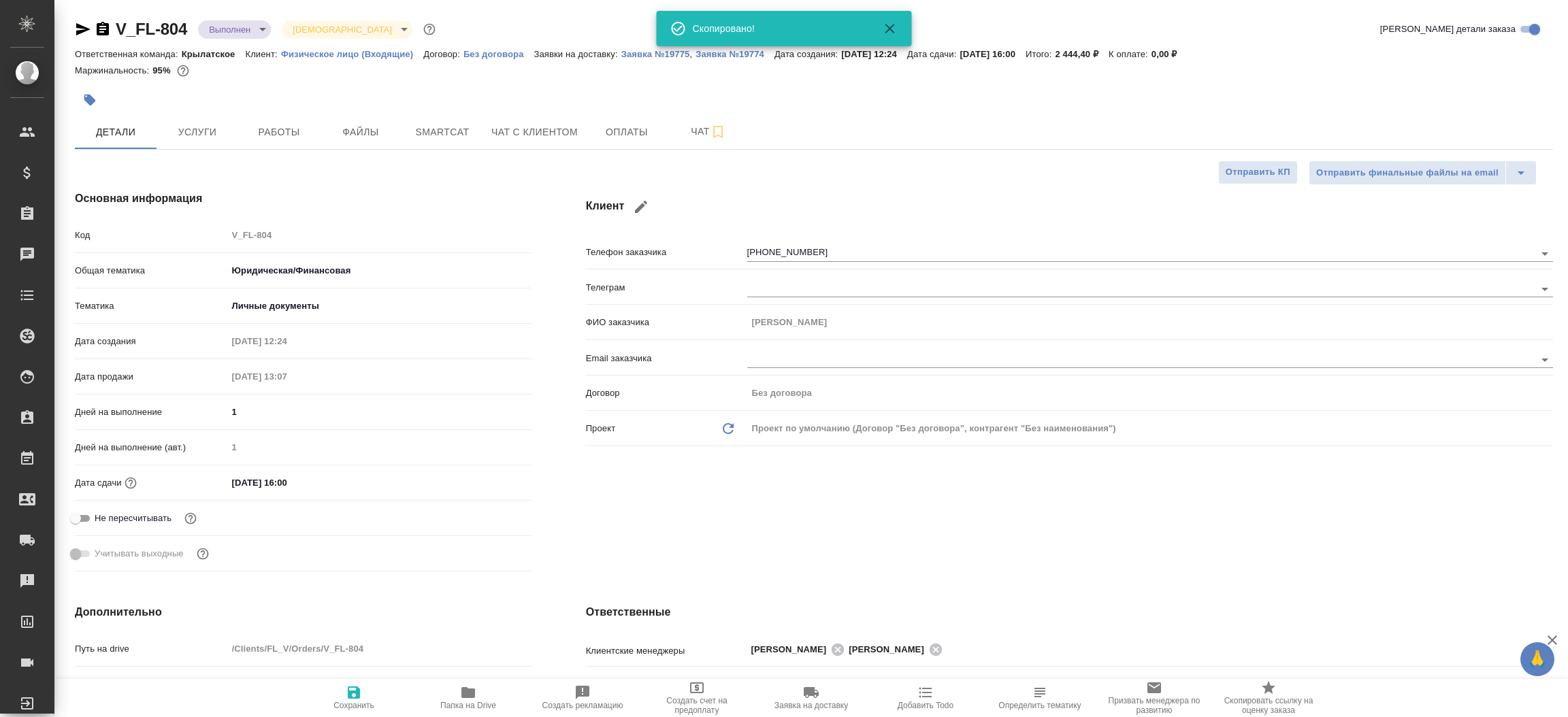
type textarea "x"
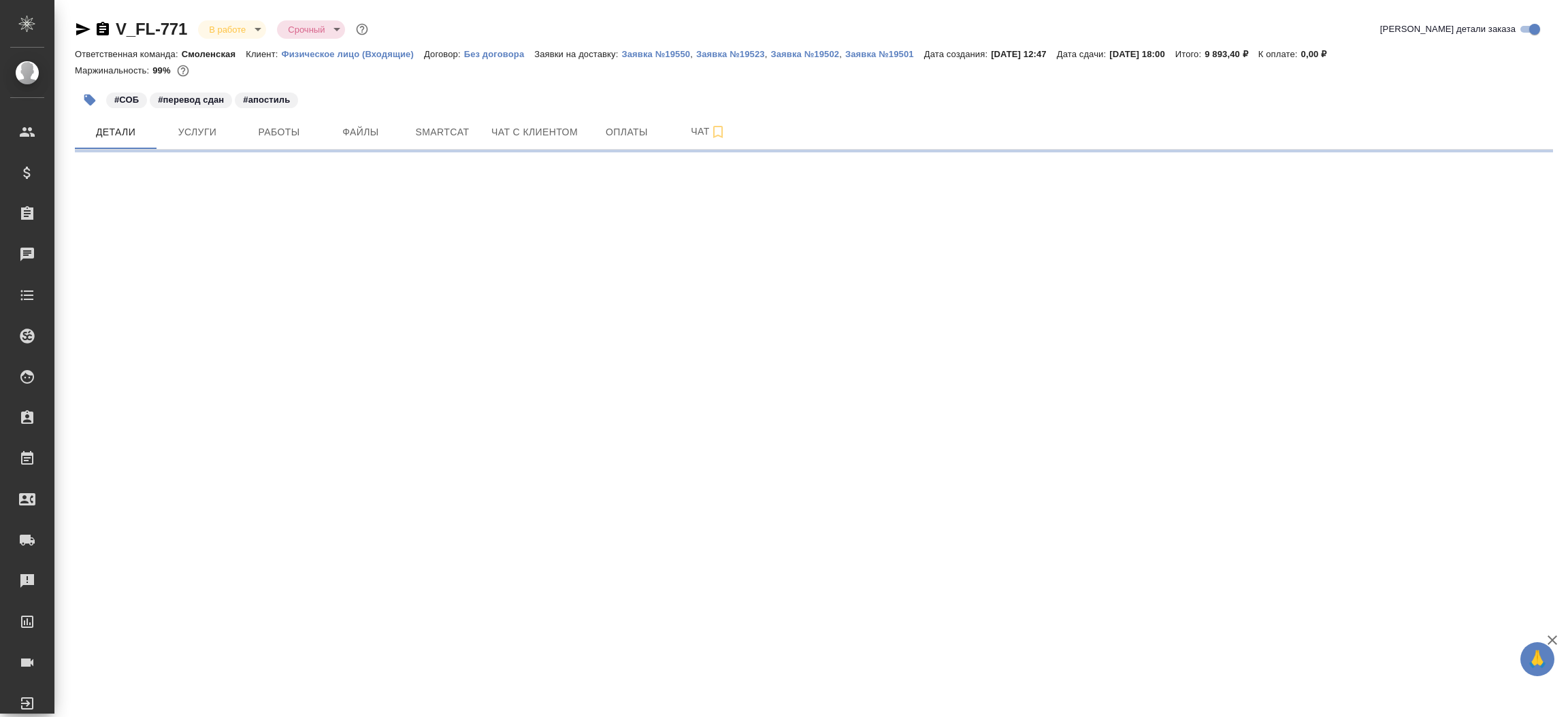
click at [77, 22] on icon "button" at bounding box center [83, 30] width 17 height 17
select select "RU"
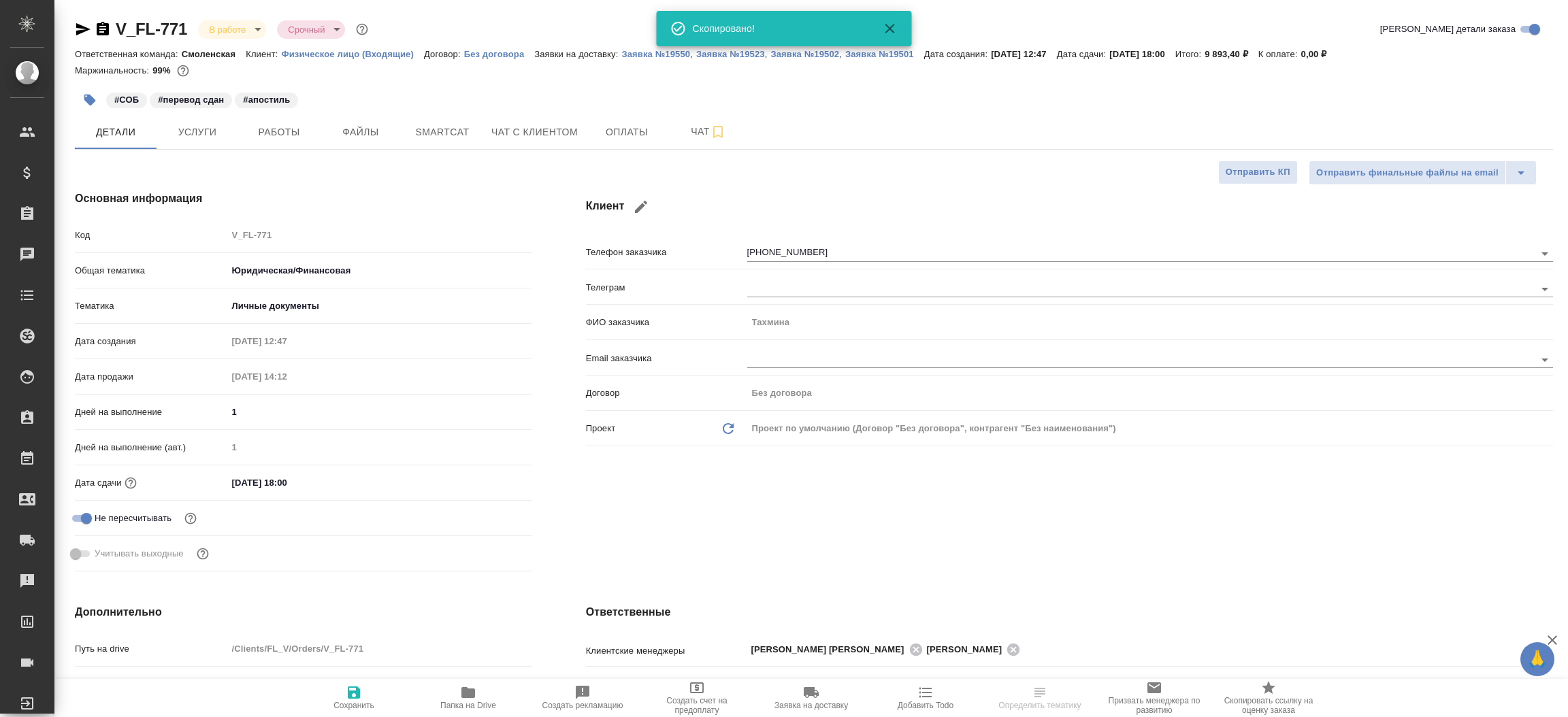
type textarea "x"
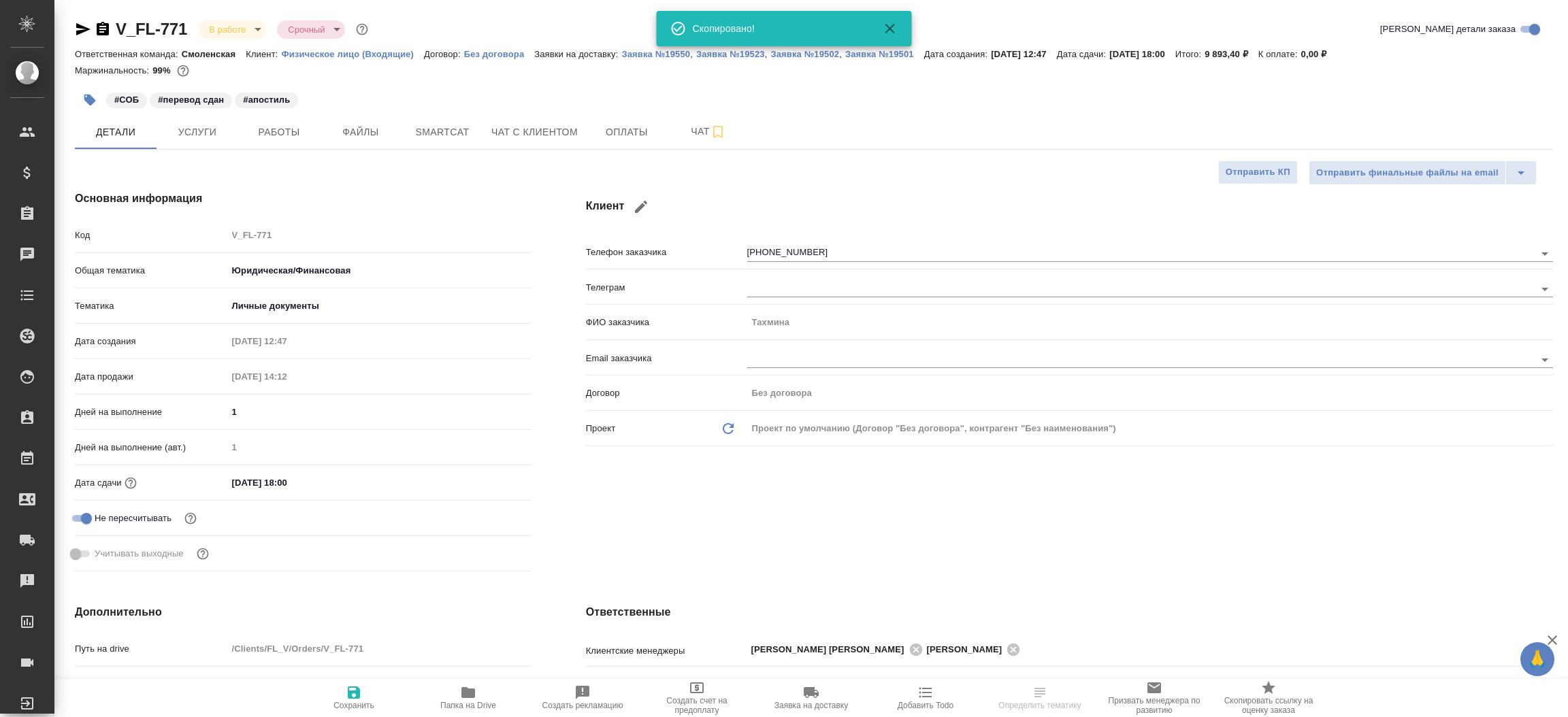
type textarea "x"
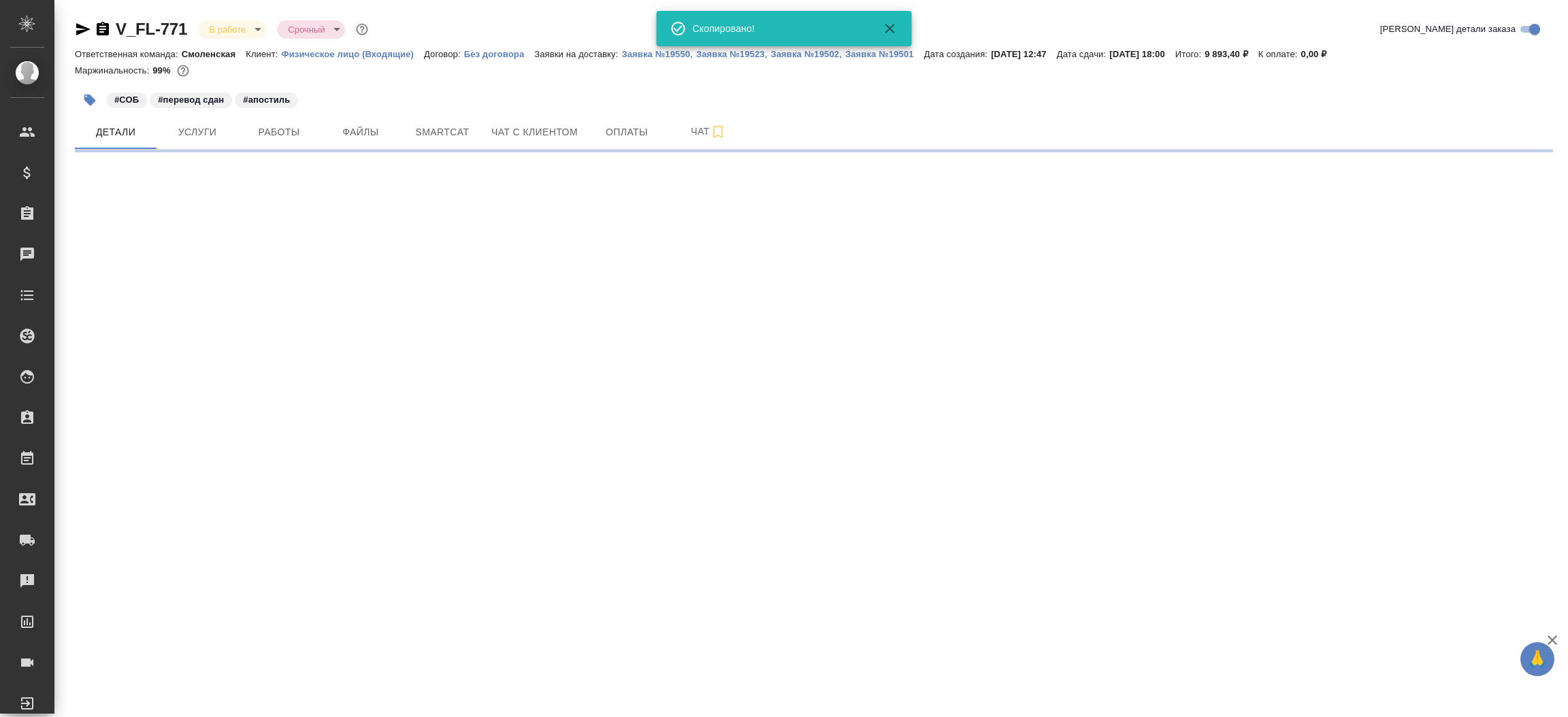
select select "RU"
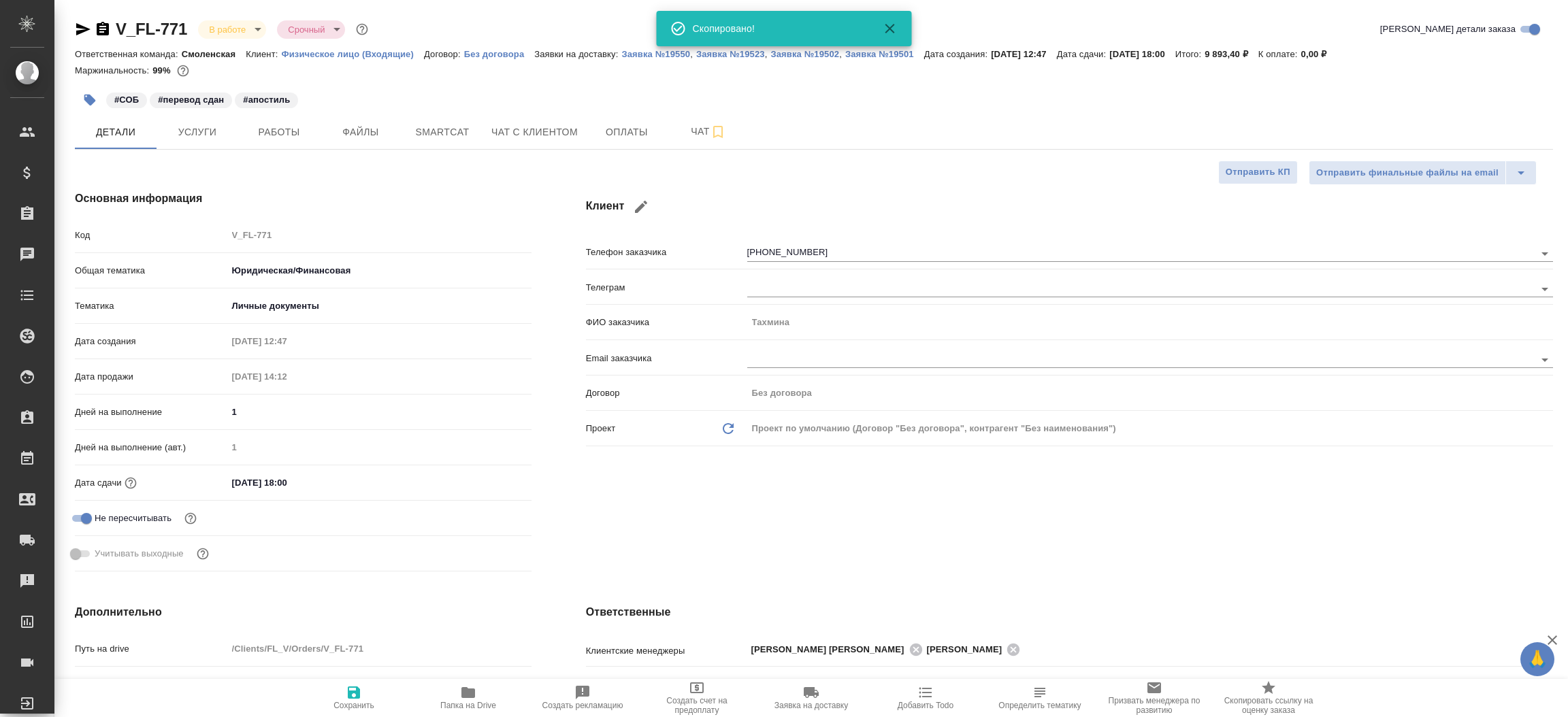
type textarea "x"
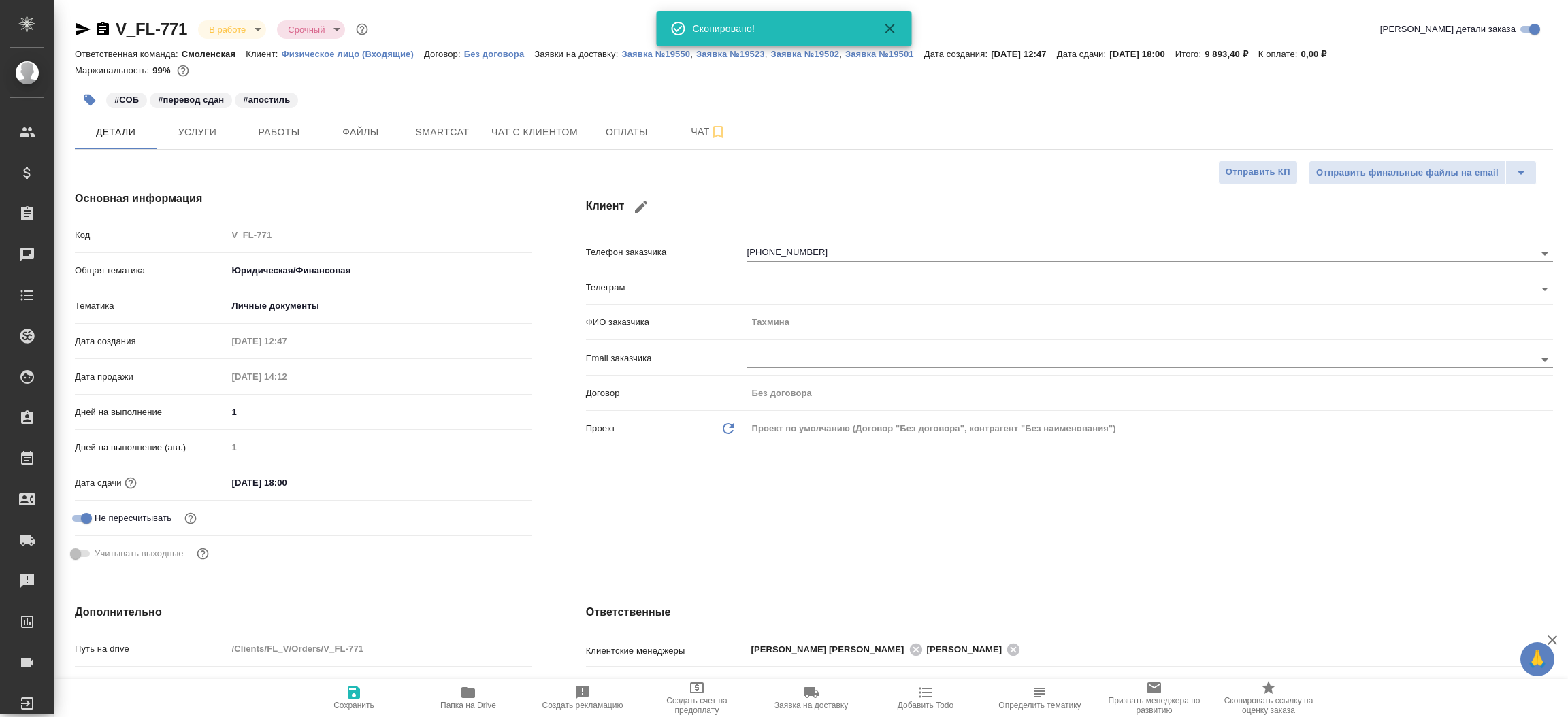
type textarea "x"
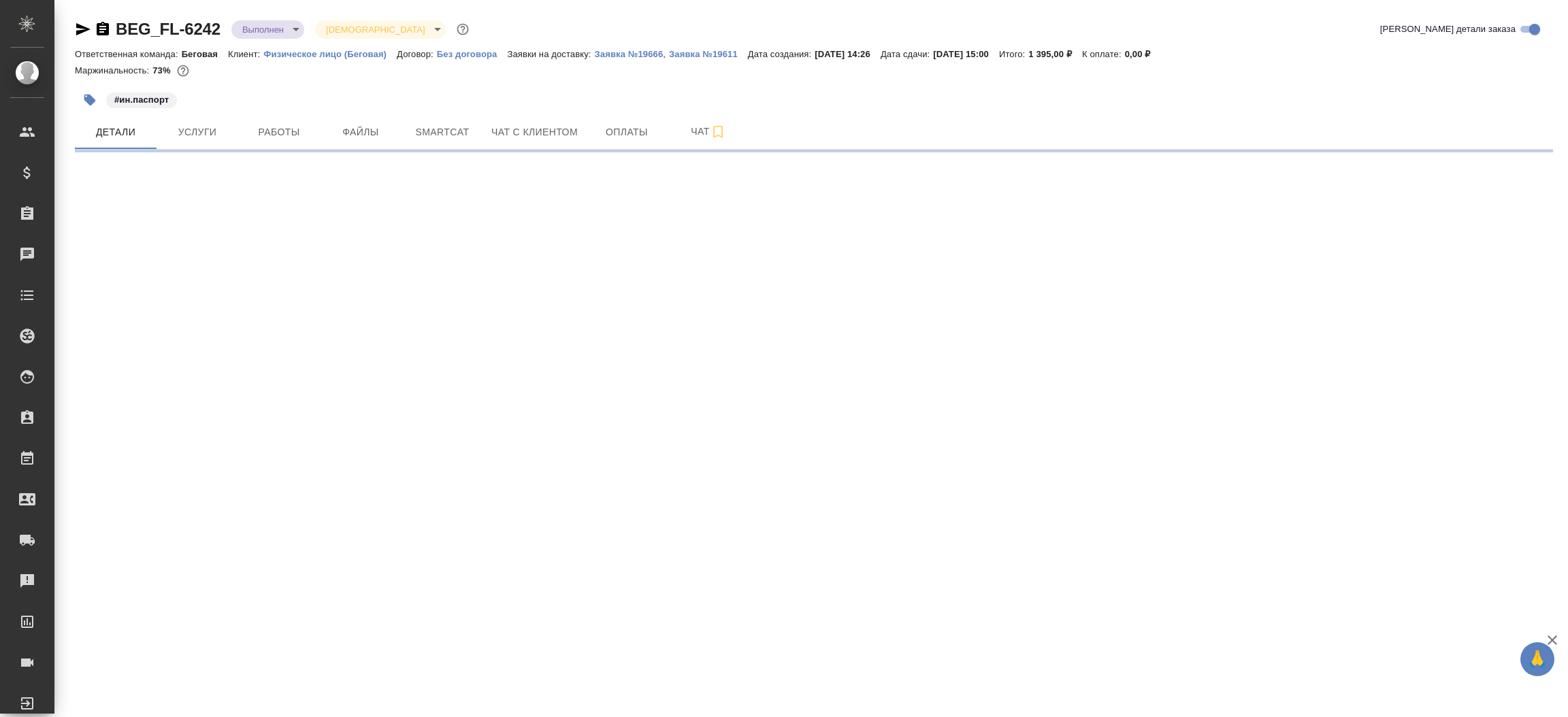
click at [80, 28] on icon "button" at bounding box center [83, 30] width 14 height 12
select select "RU"
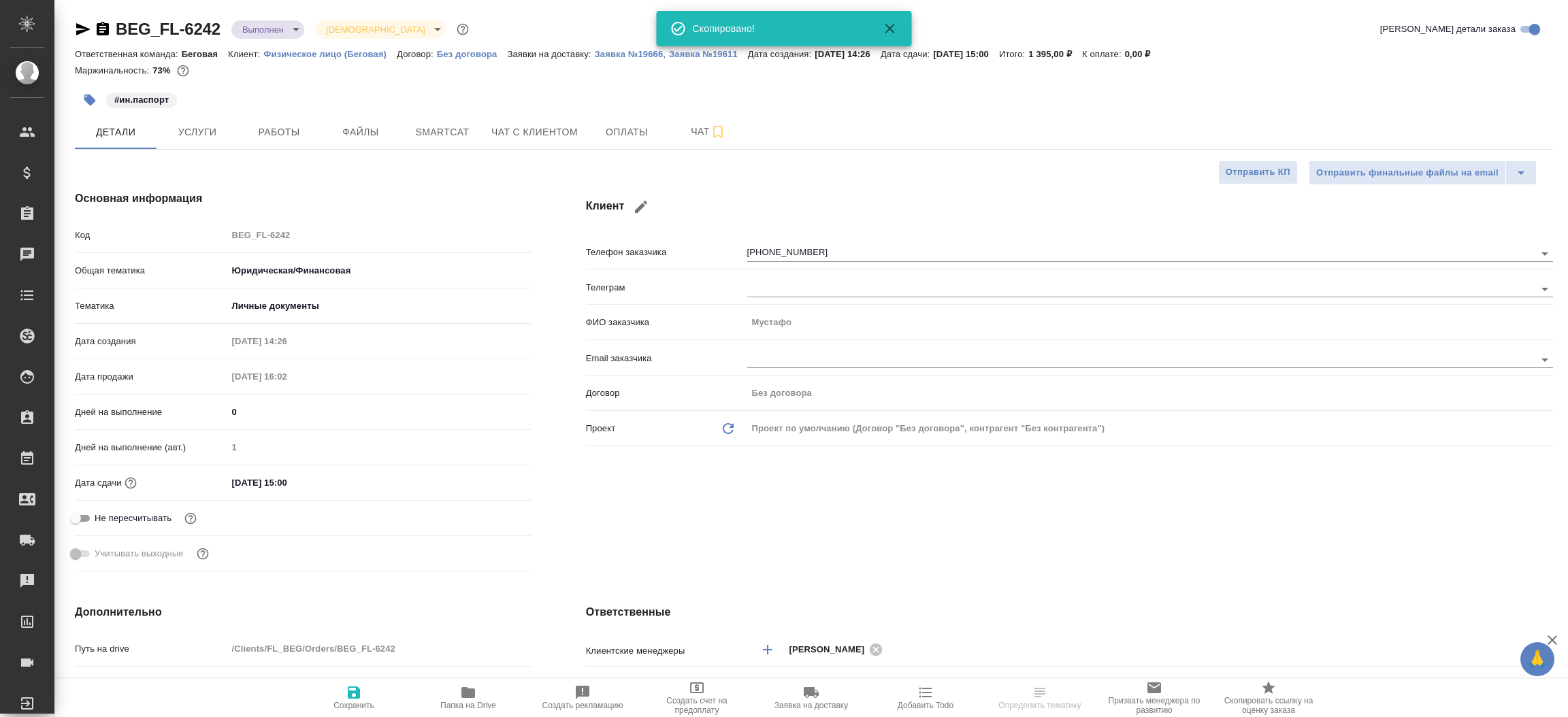
type textarea "x"
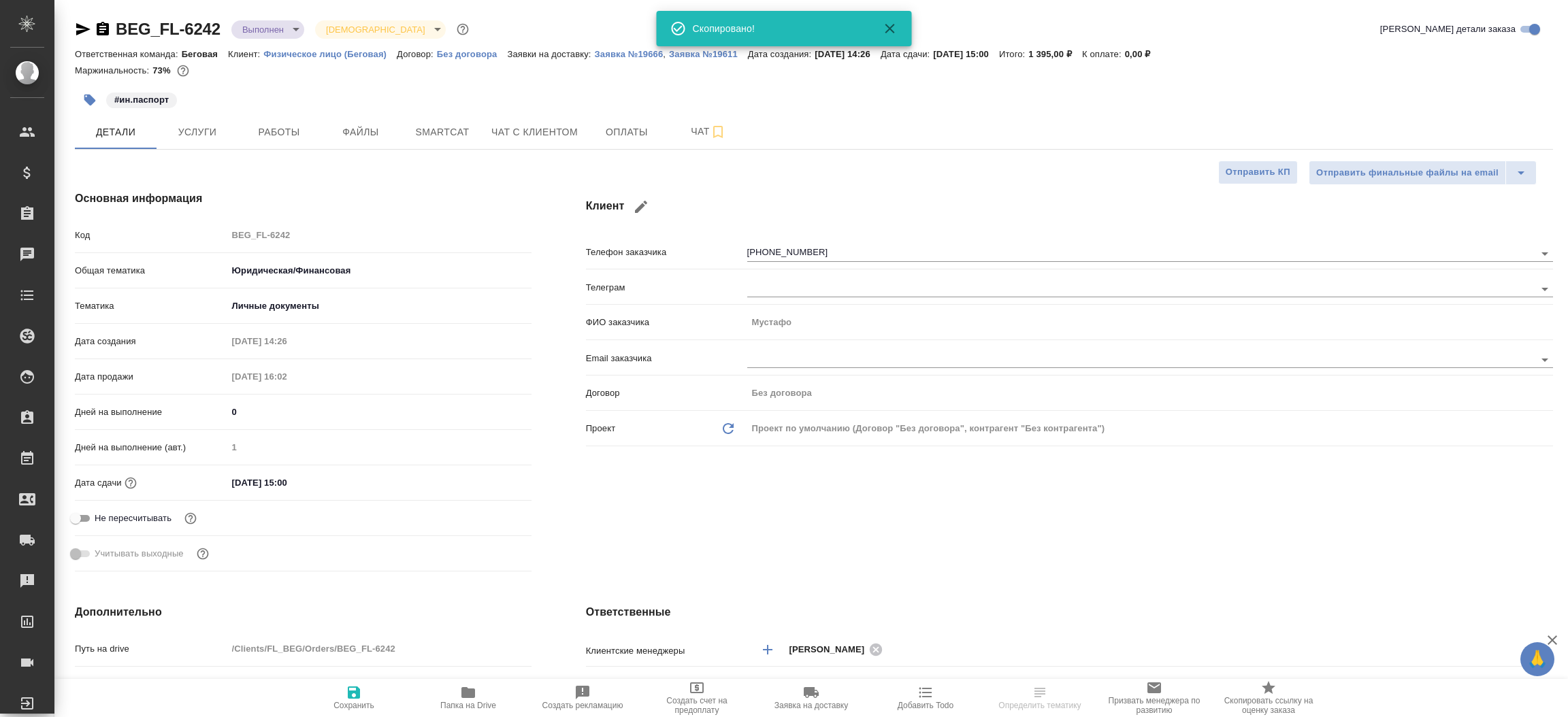
type textarea "x"
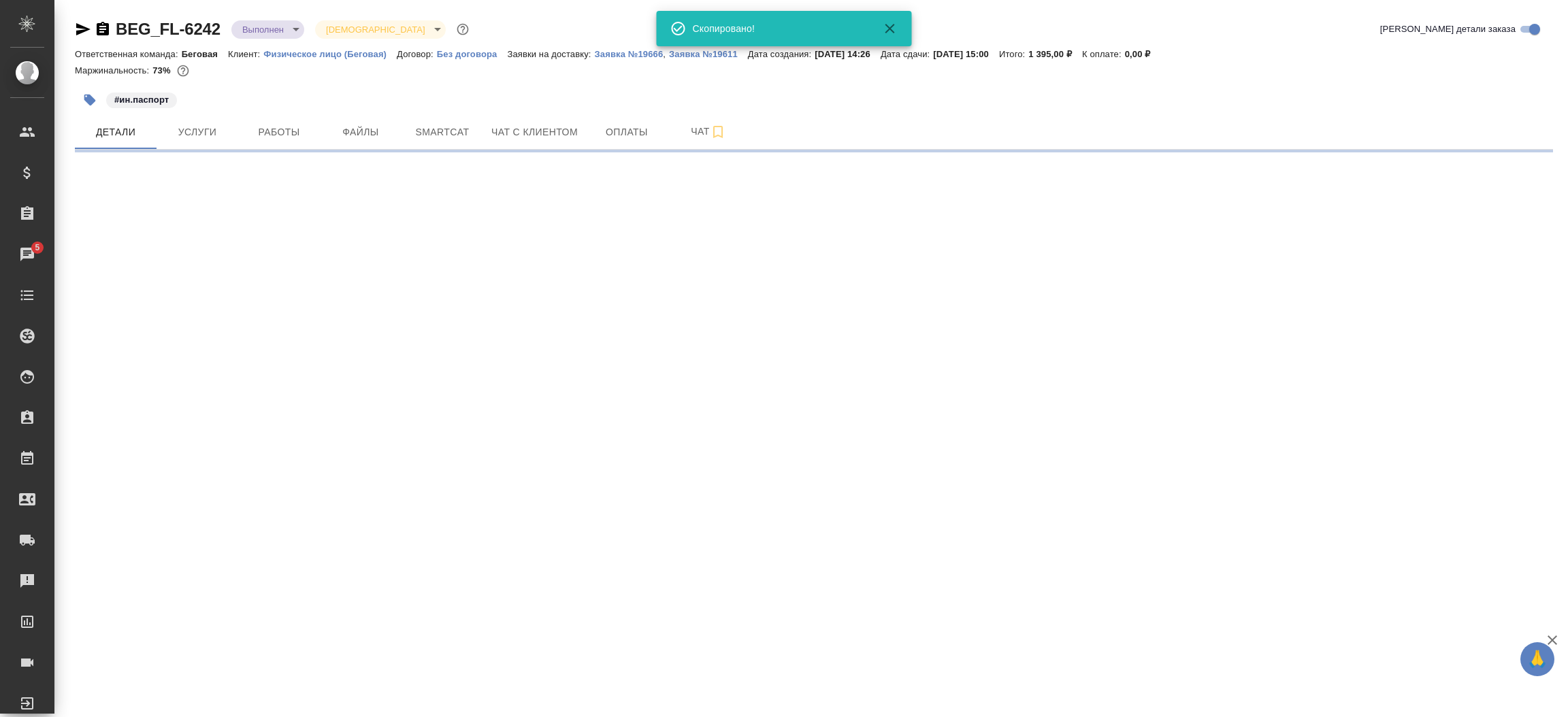
select select "RU"
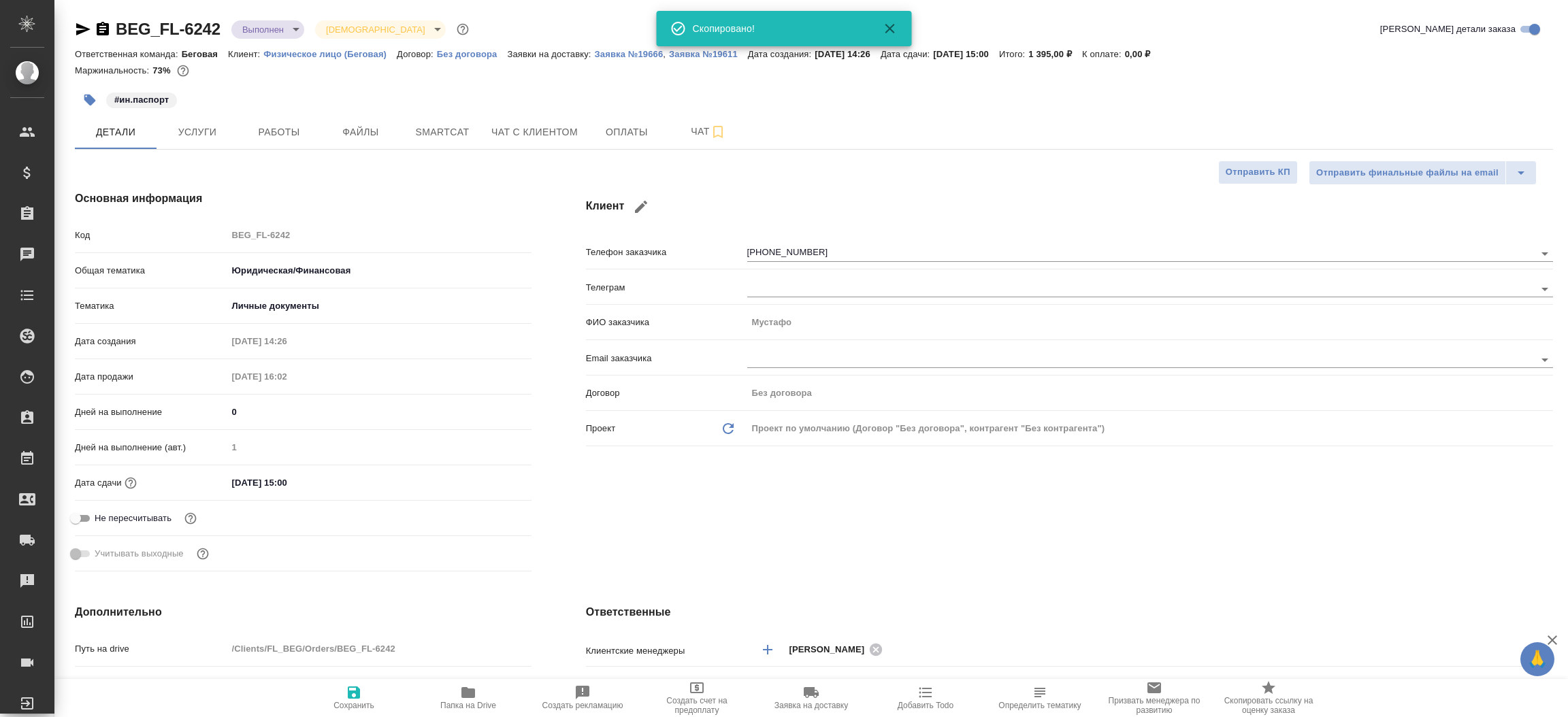
type textarea "x"
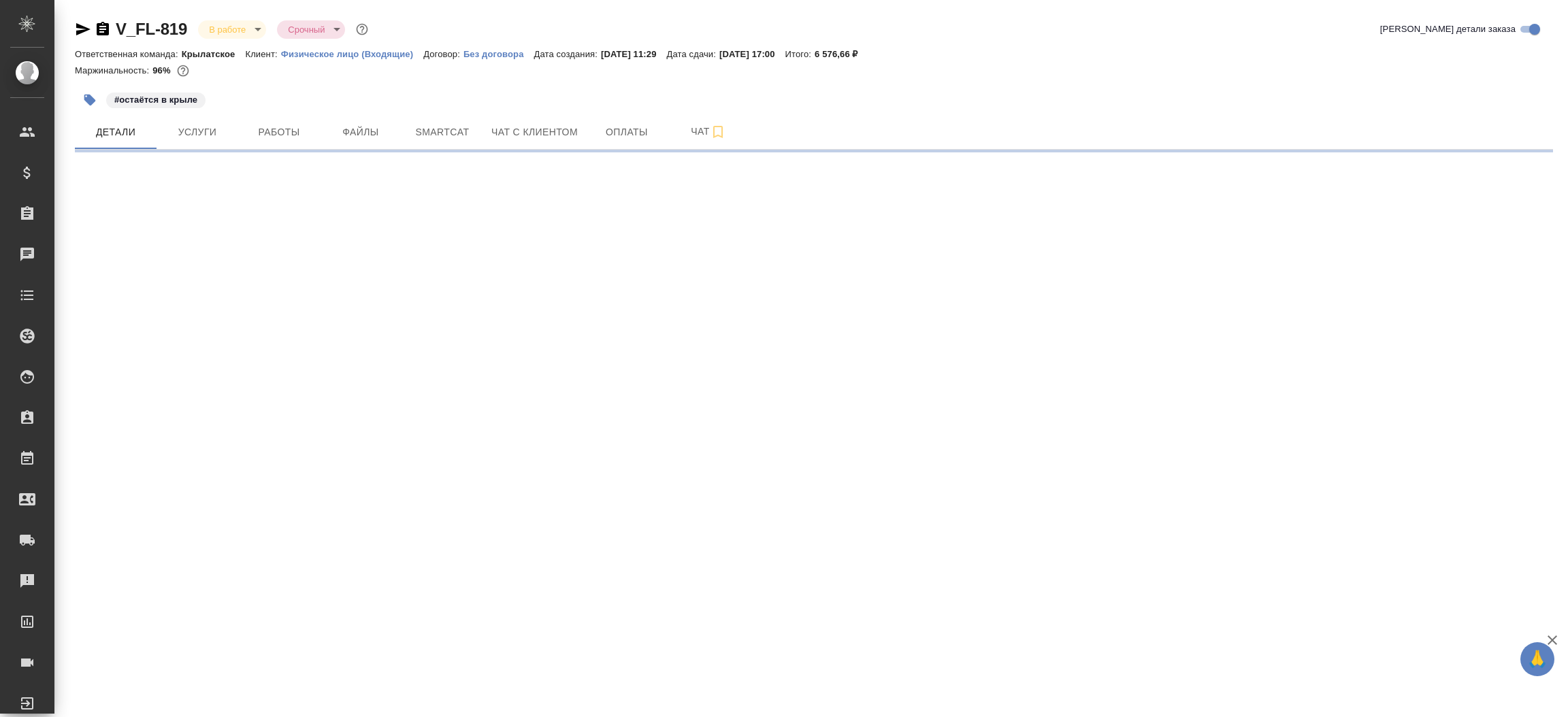
select select "RU"
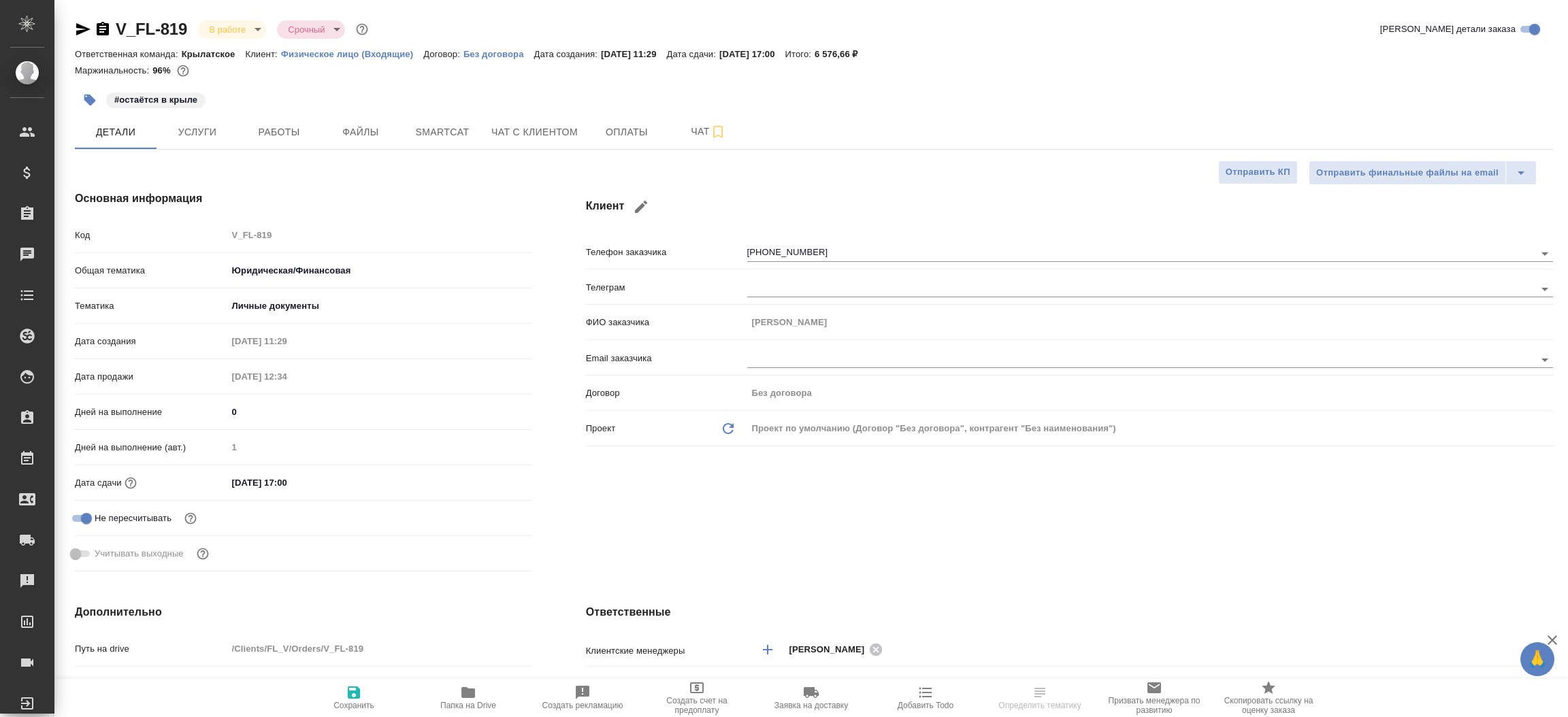
type textarea "x"
drag, startPoint x: 76, startPoint y: 19, endPoint x: 83, endPoint y: 27, distance: 10.6
click at [83, 27] on div "V_FL-819 В работе inProgress Срочный urgent" at bounding box center [223, 30] width 296 height 22
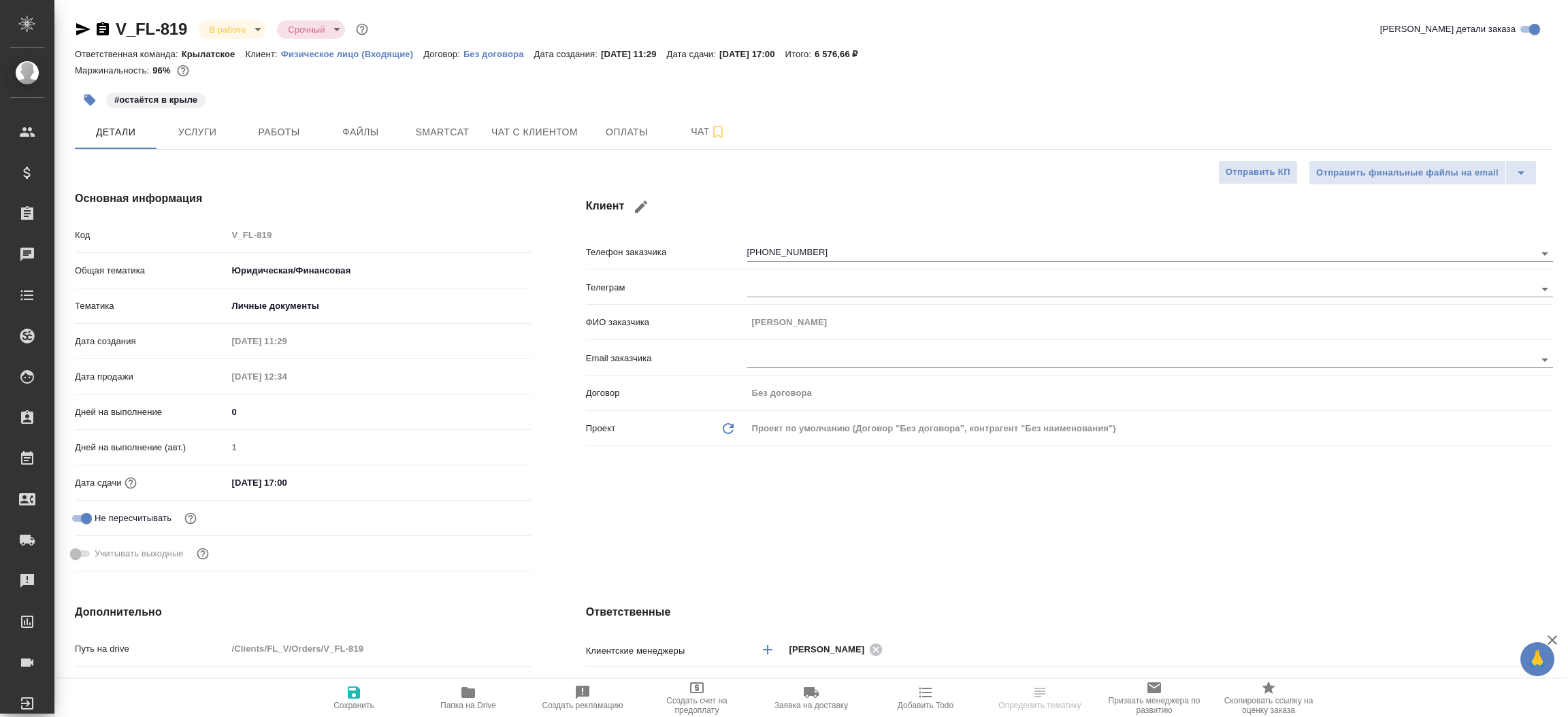
click at [83, 27] on icon "button" at bounding box center [83, 30] width 14 height 12
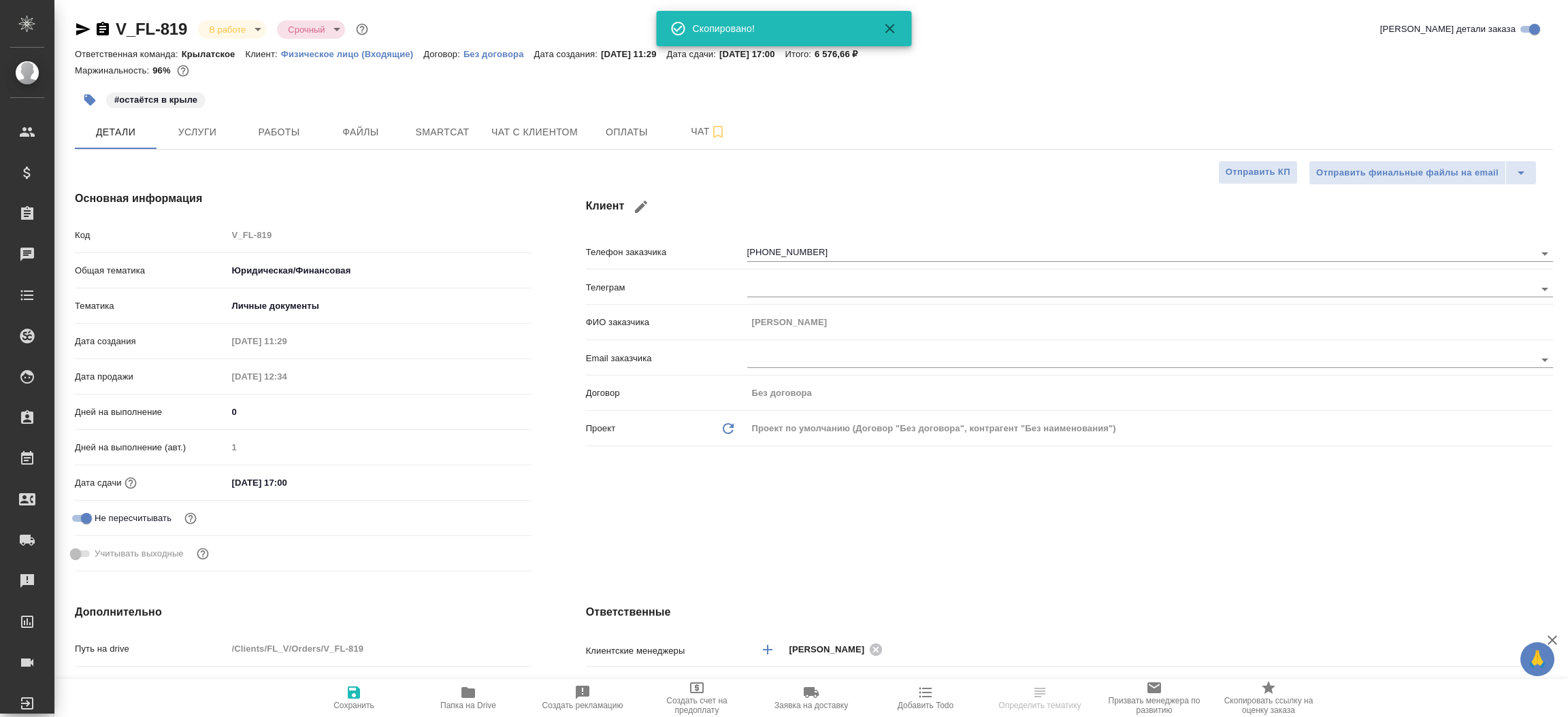
type textarea "x"
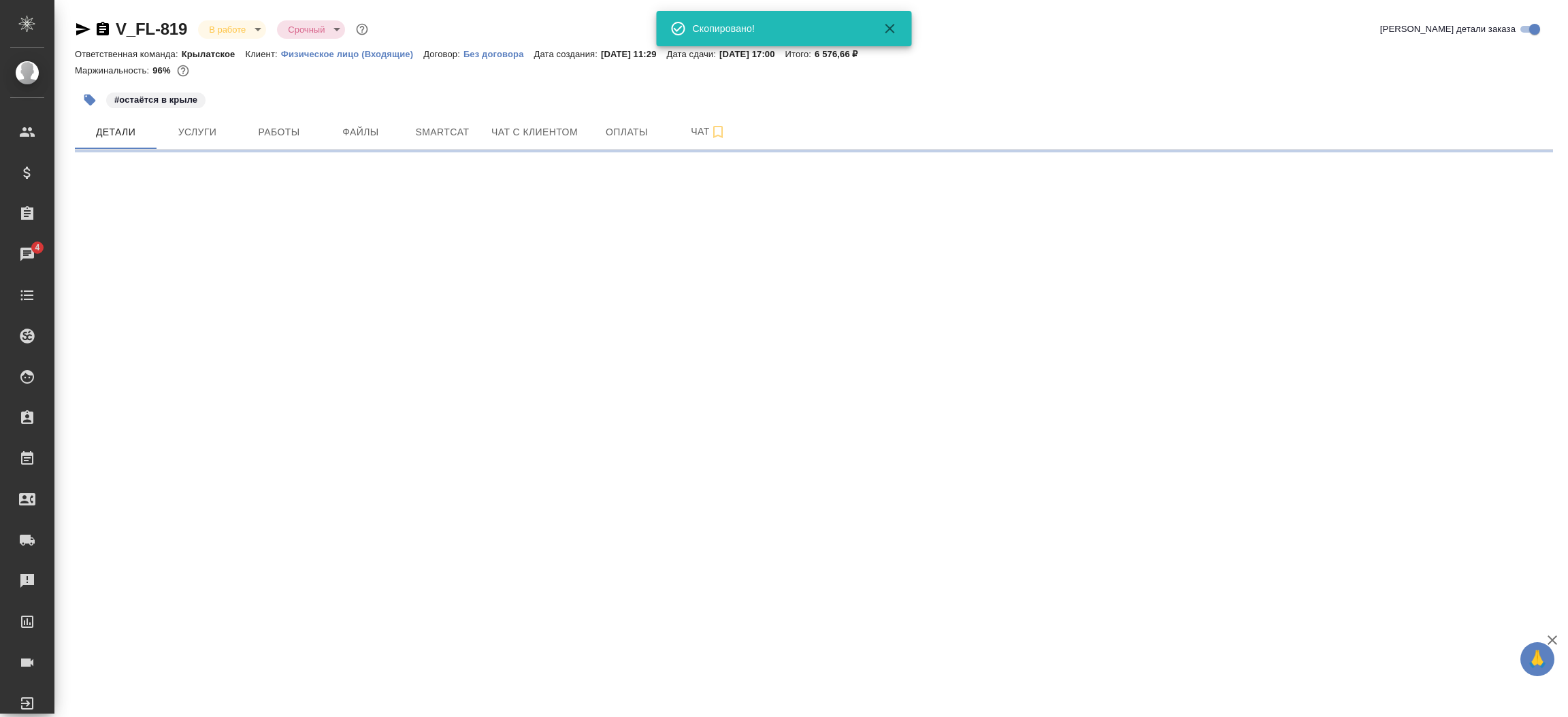
select select "RU"
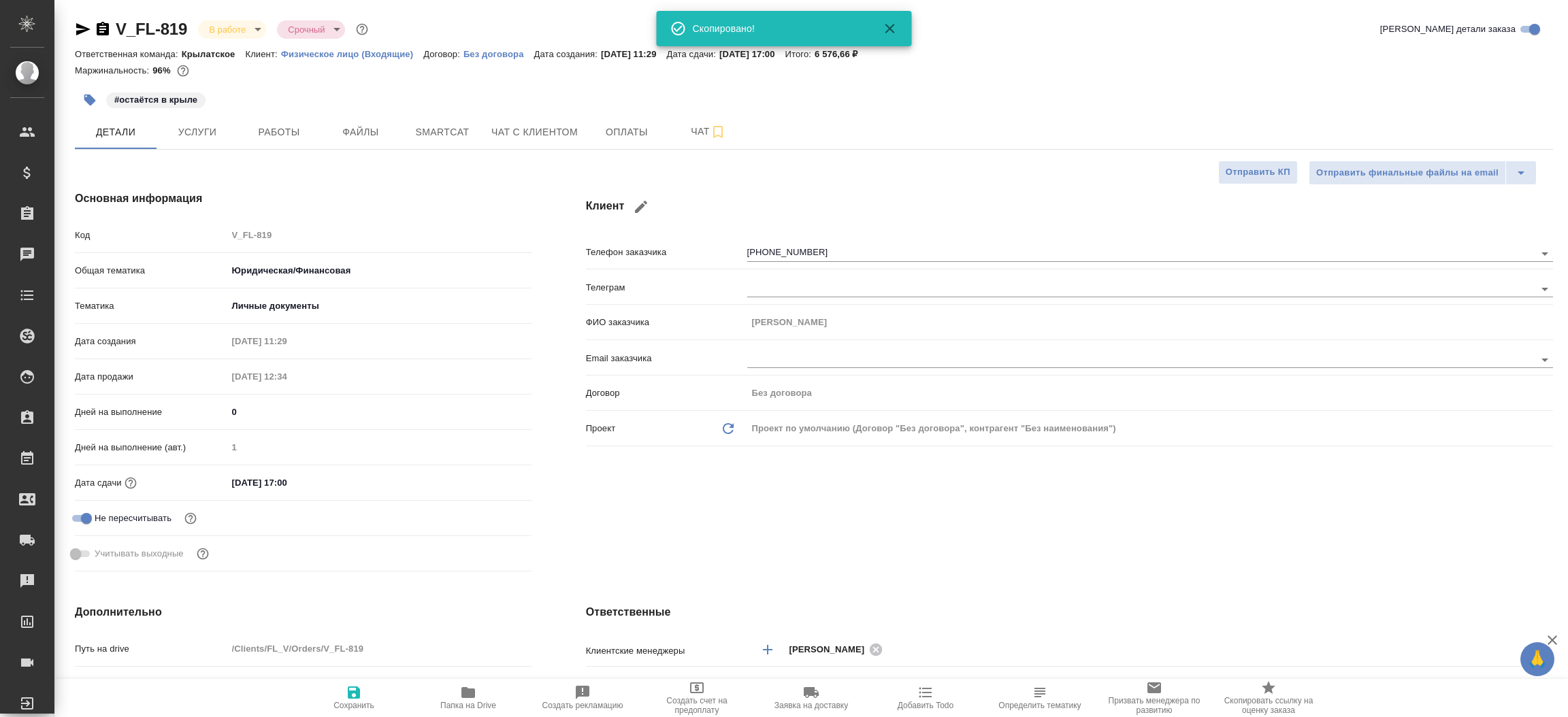
type textarea "x"
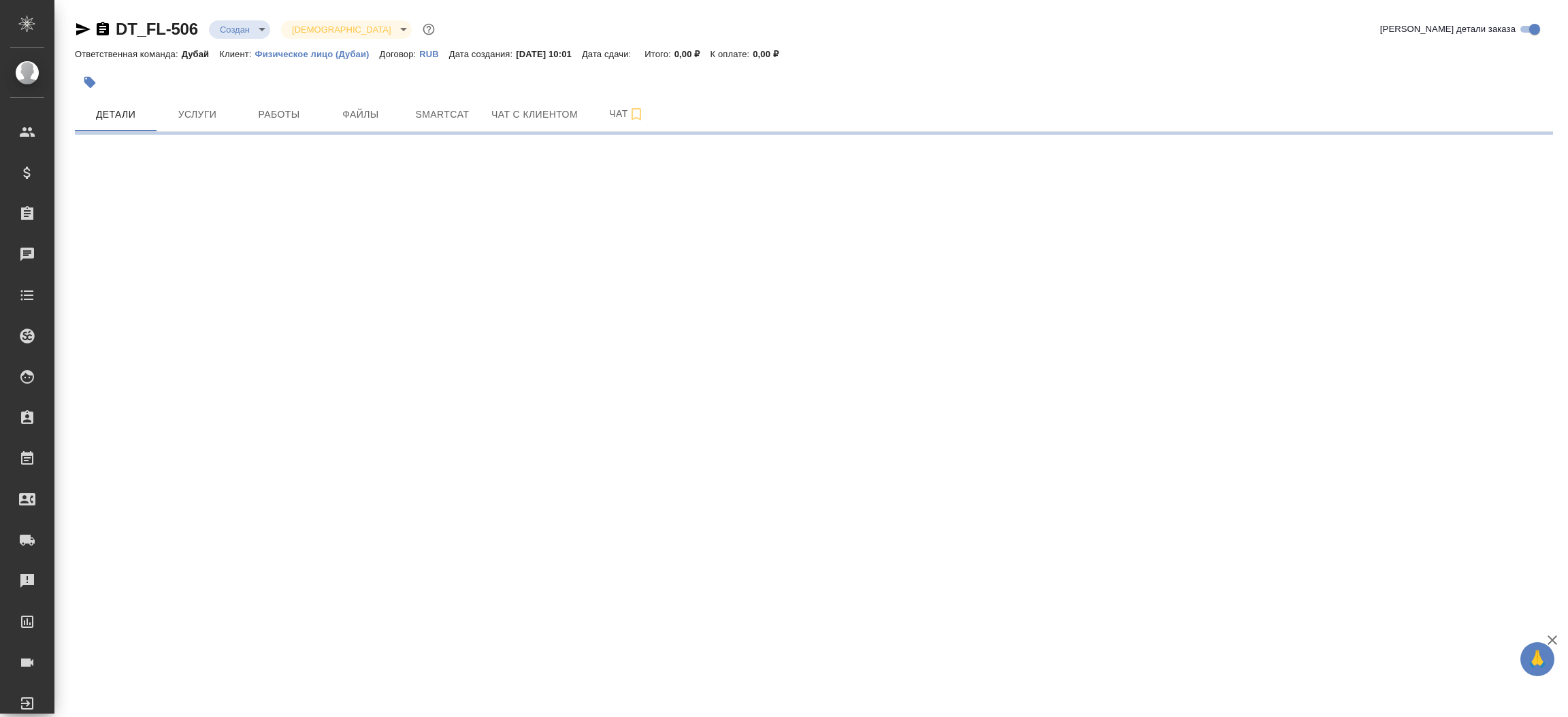
select select "RU"
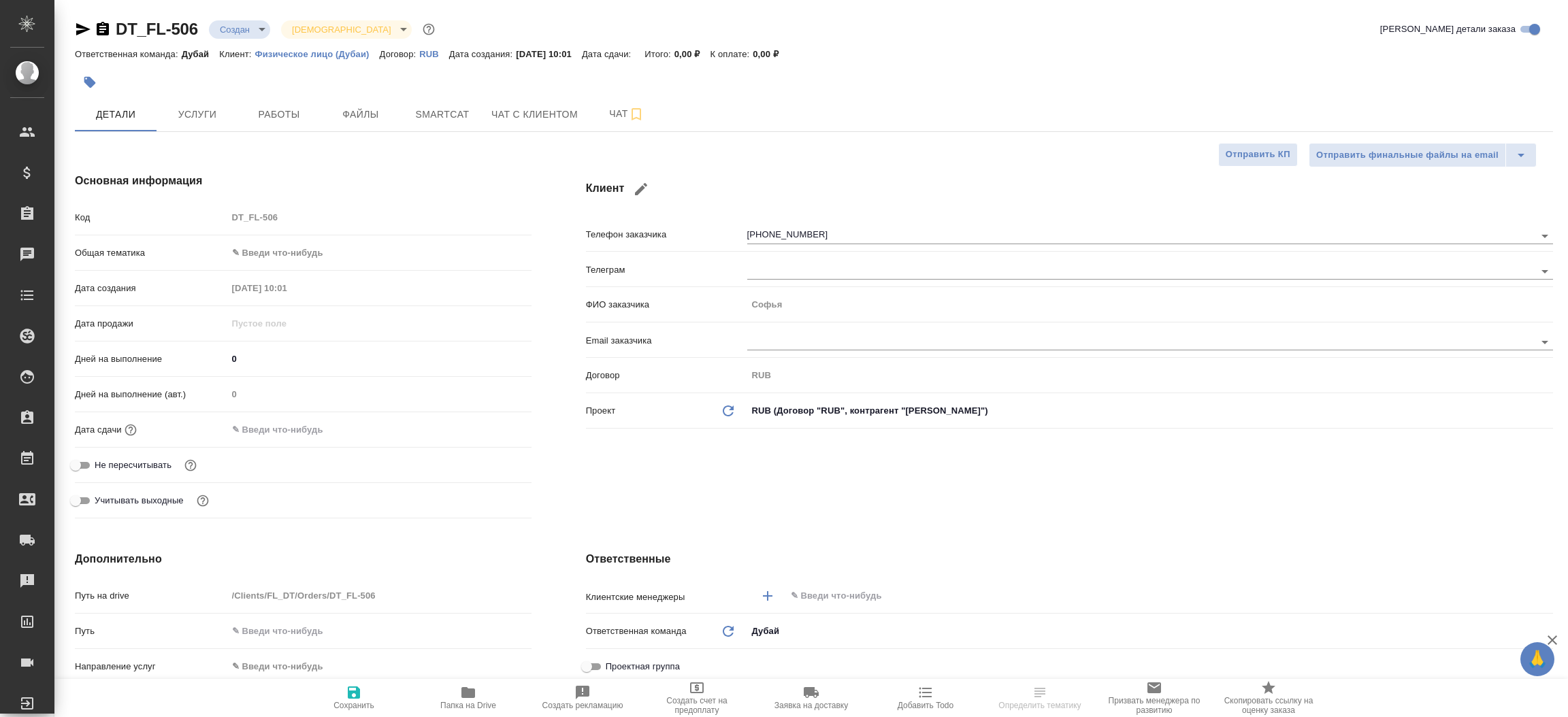
type textarea "x"
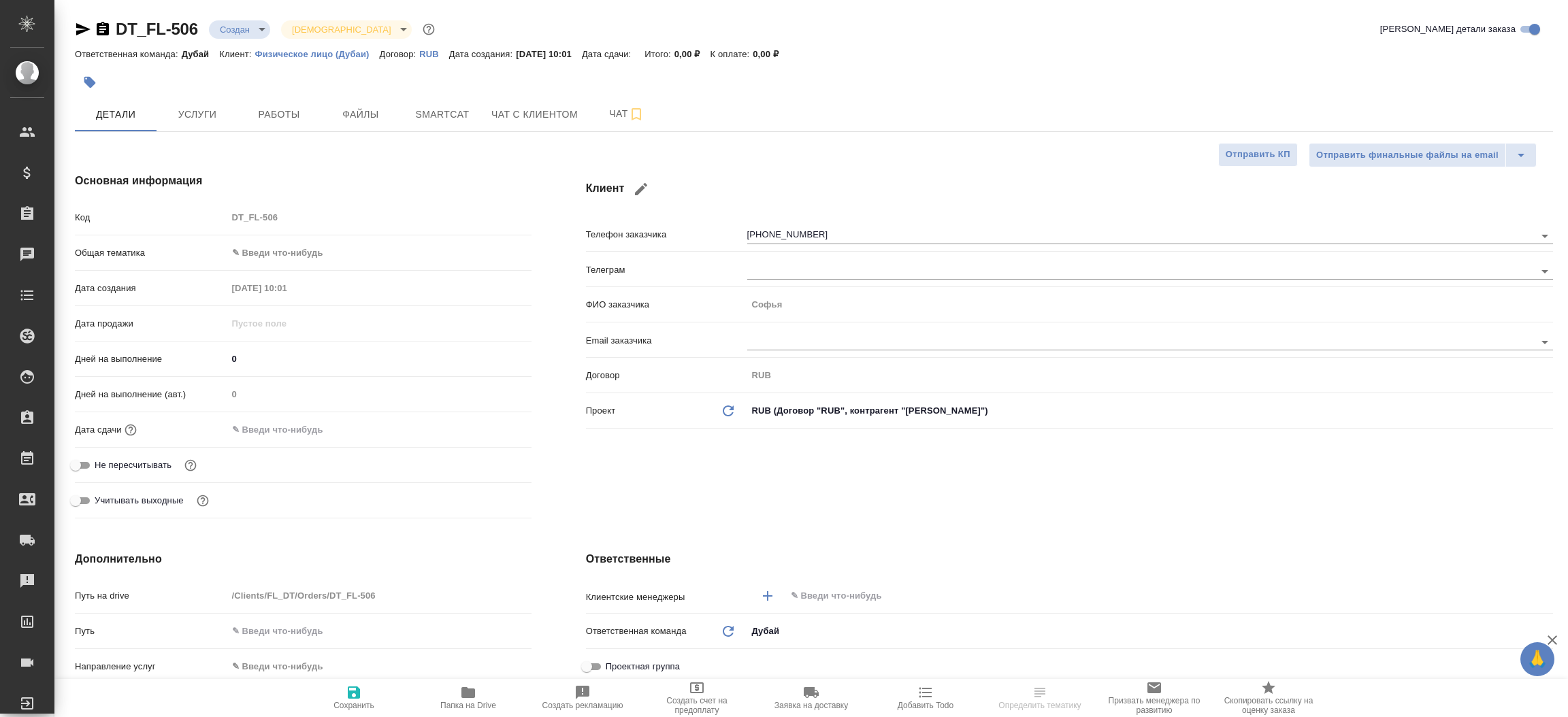
type textarea "x"
click at [76, 23] on icon "button" at bounding box center [83, 30] width 17 height 17
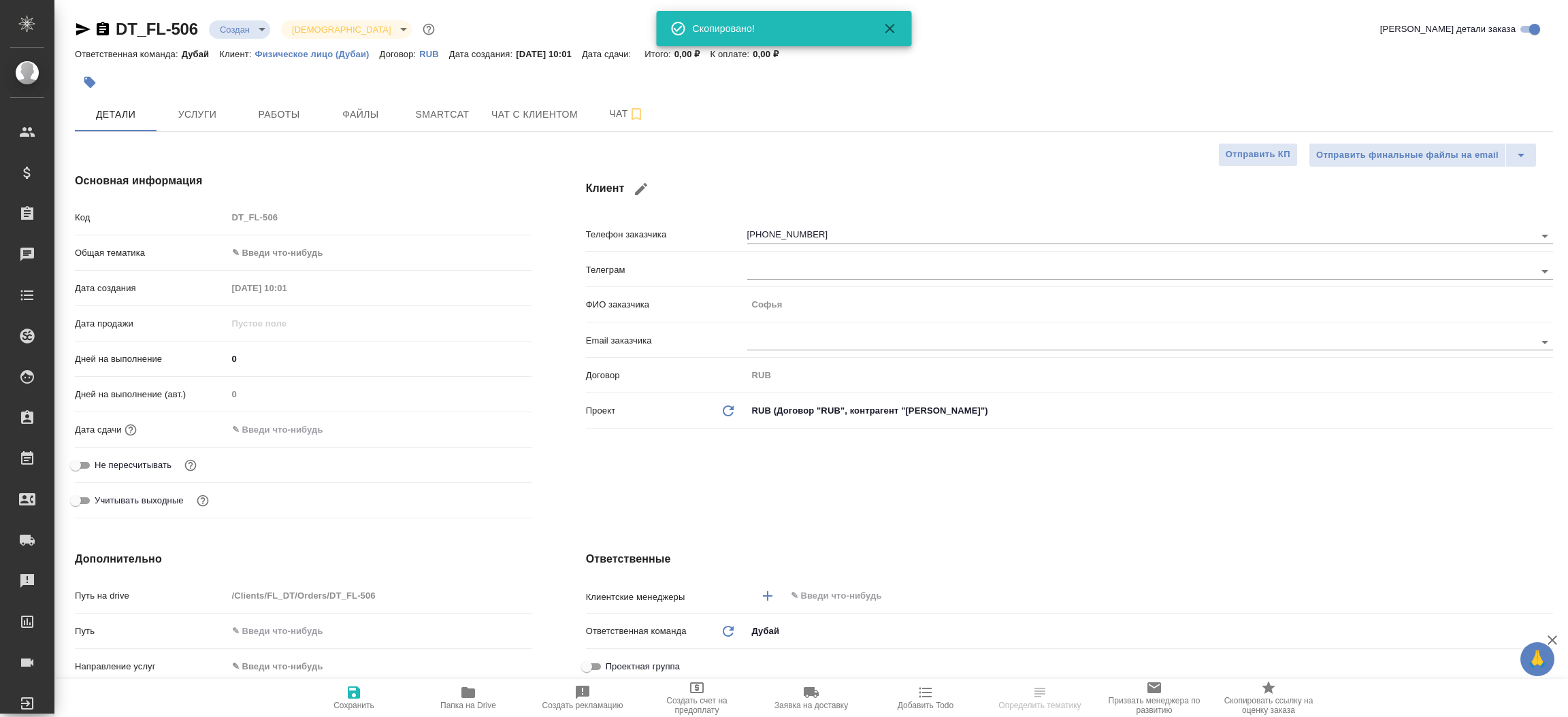
type textarea "x"
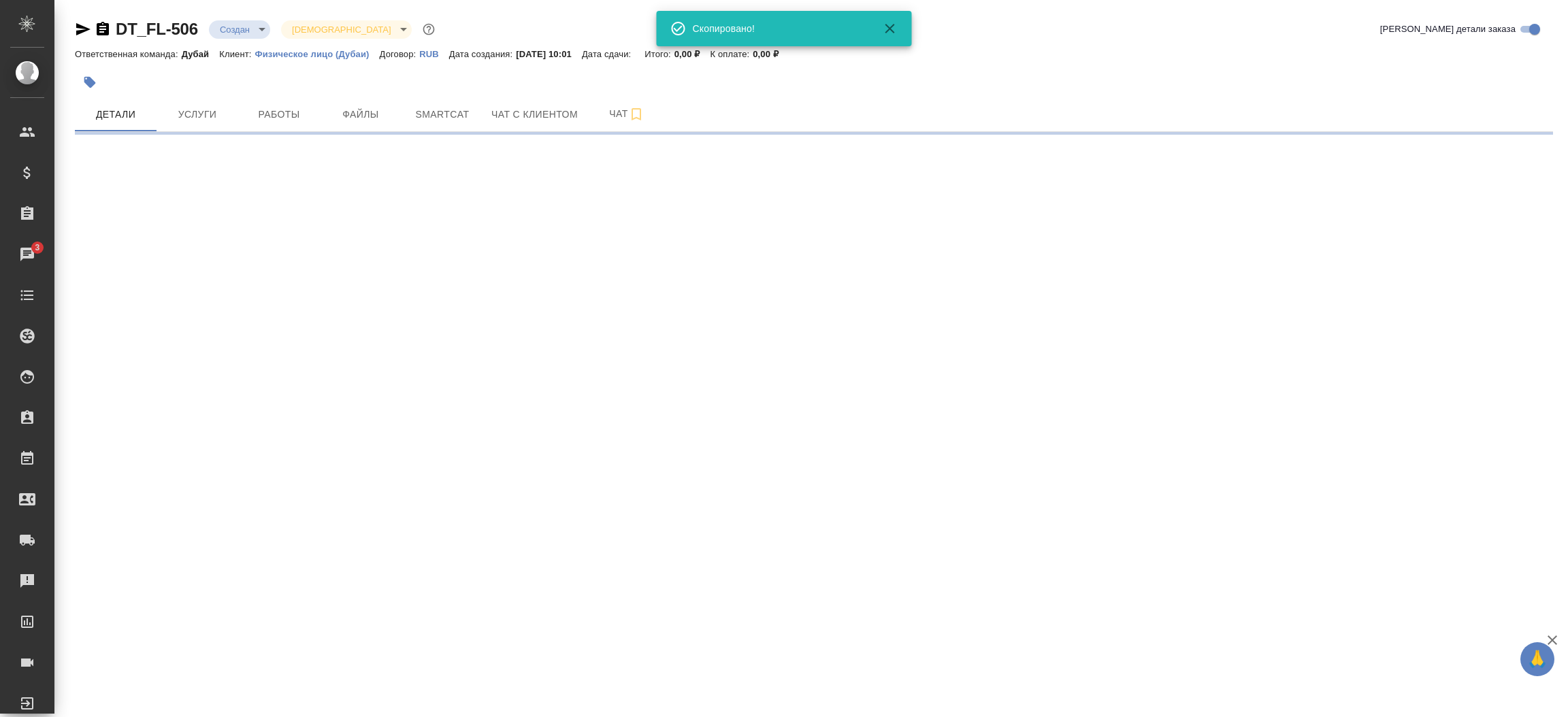
select select "RU"
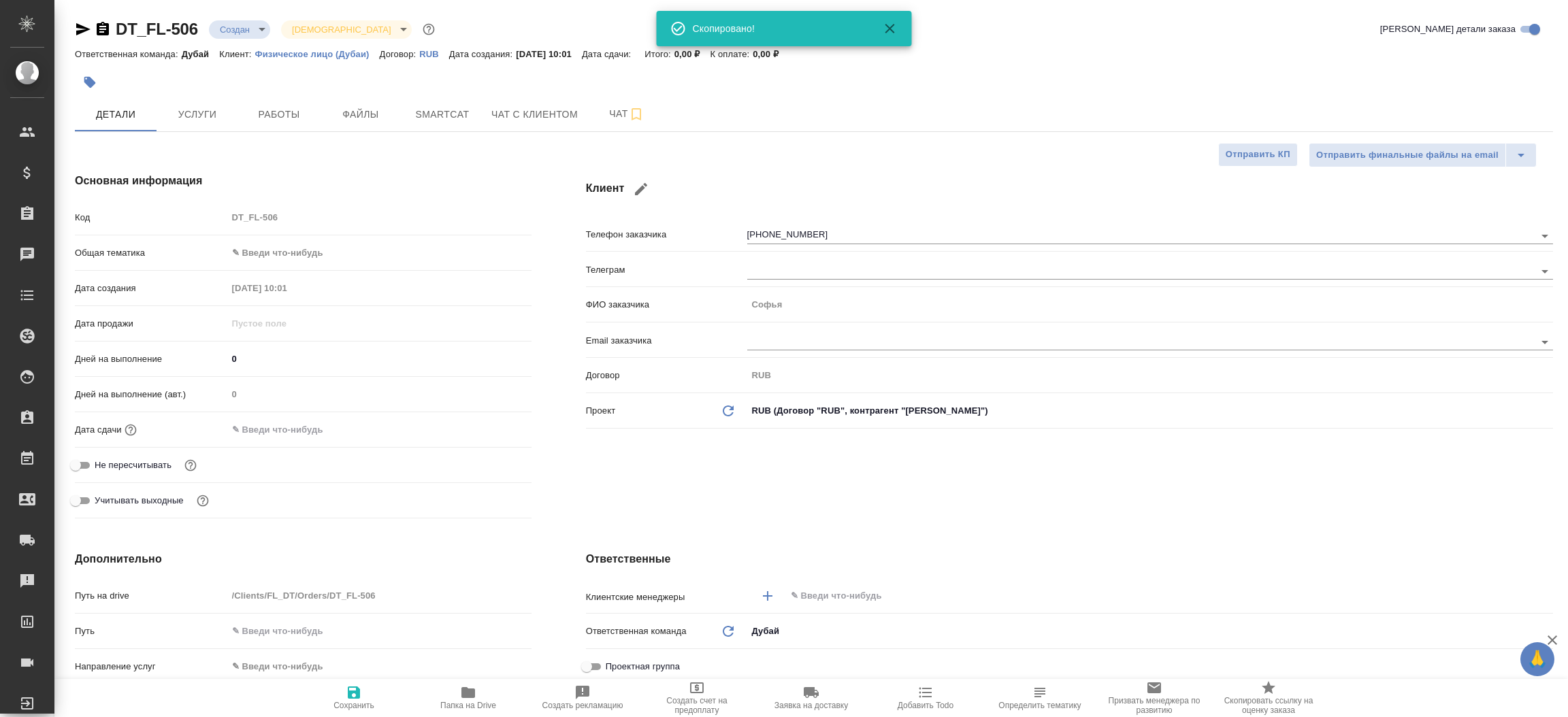
type textarea "x"
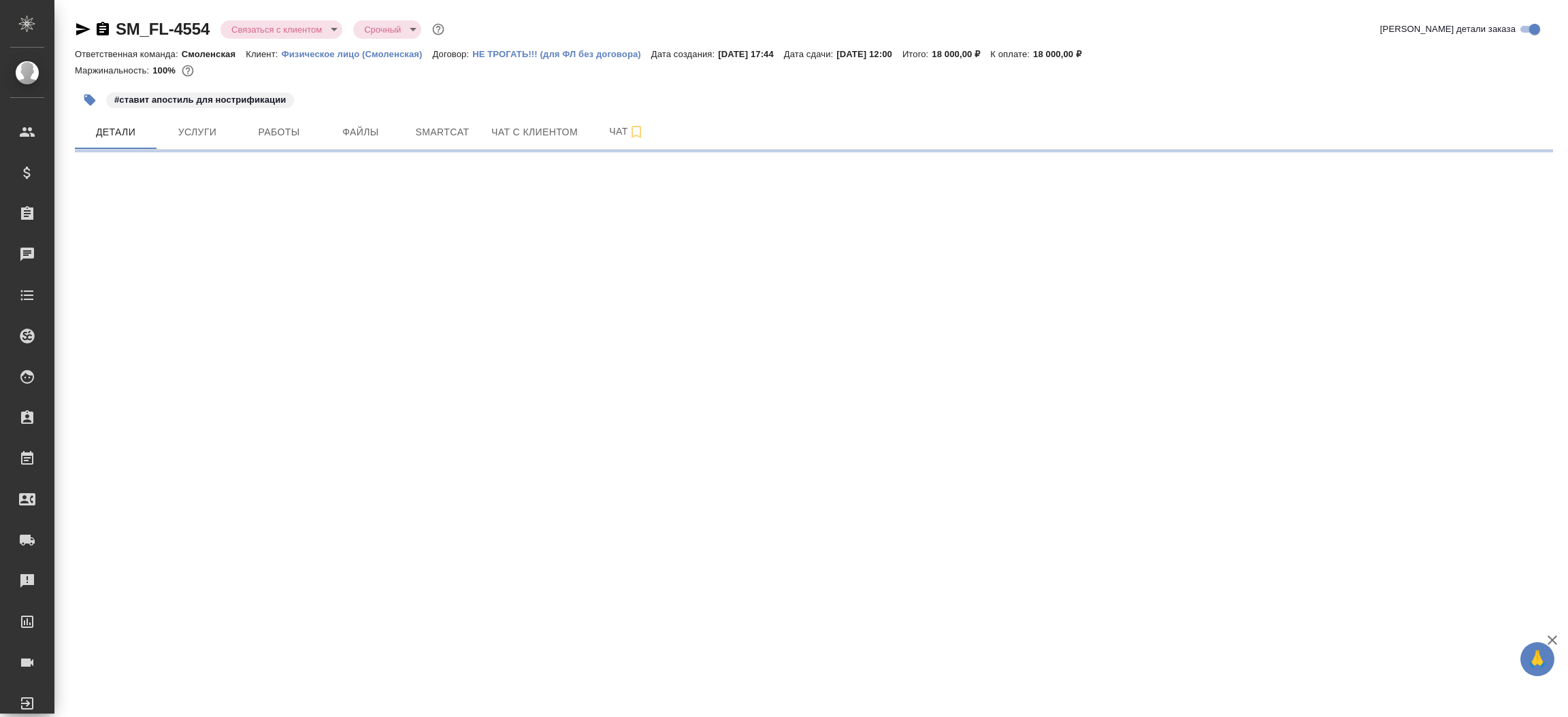
select select "RU"
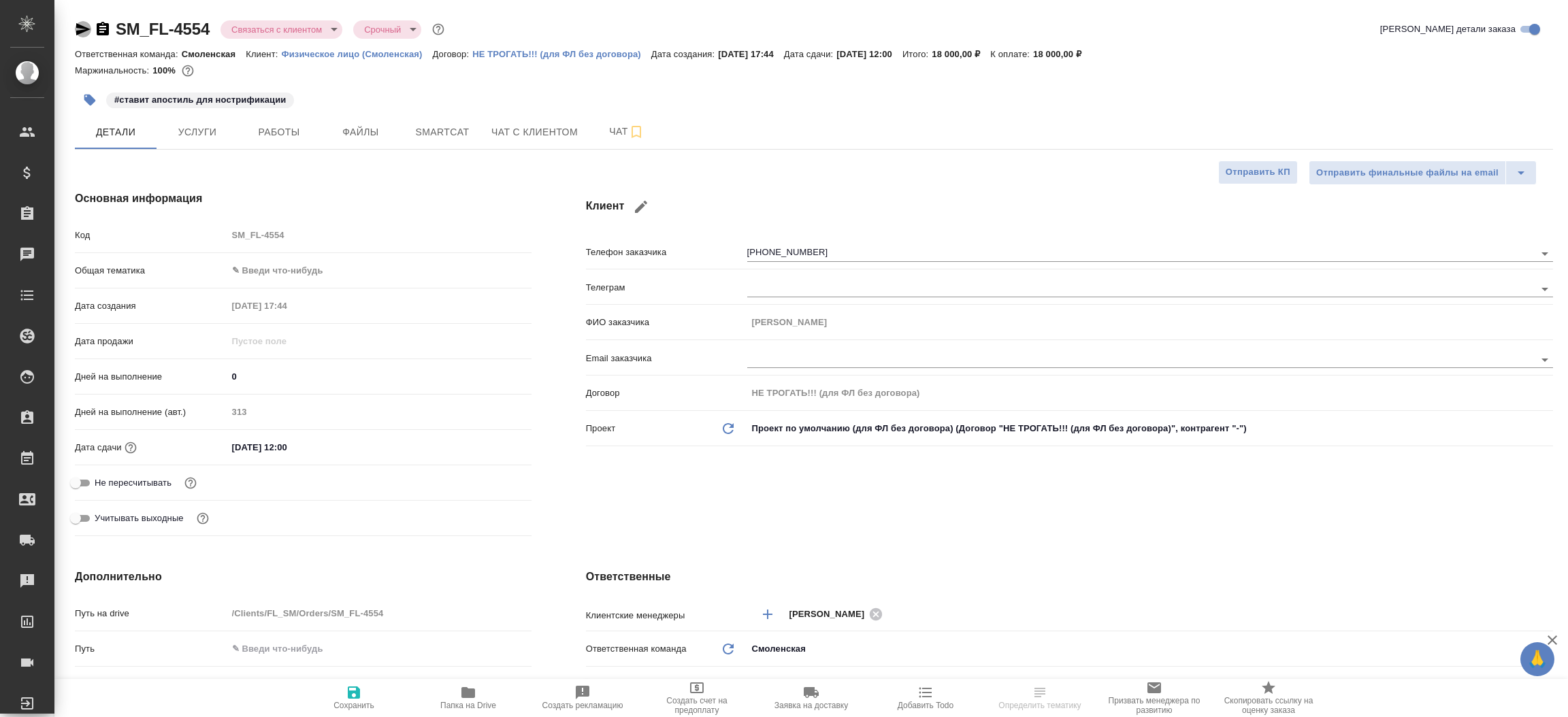
type textarea "x"
click at [87, 28] on icon "button" at bounding box center [83, 30] width 14 height 12
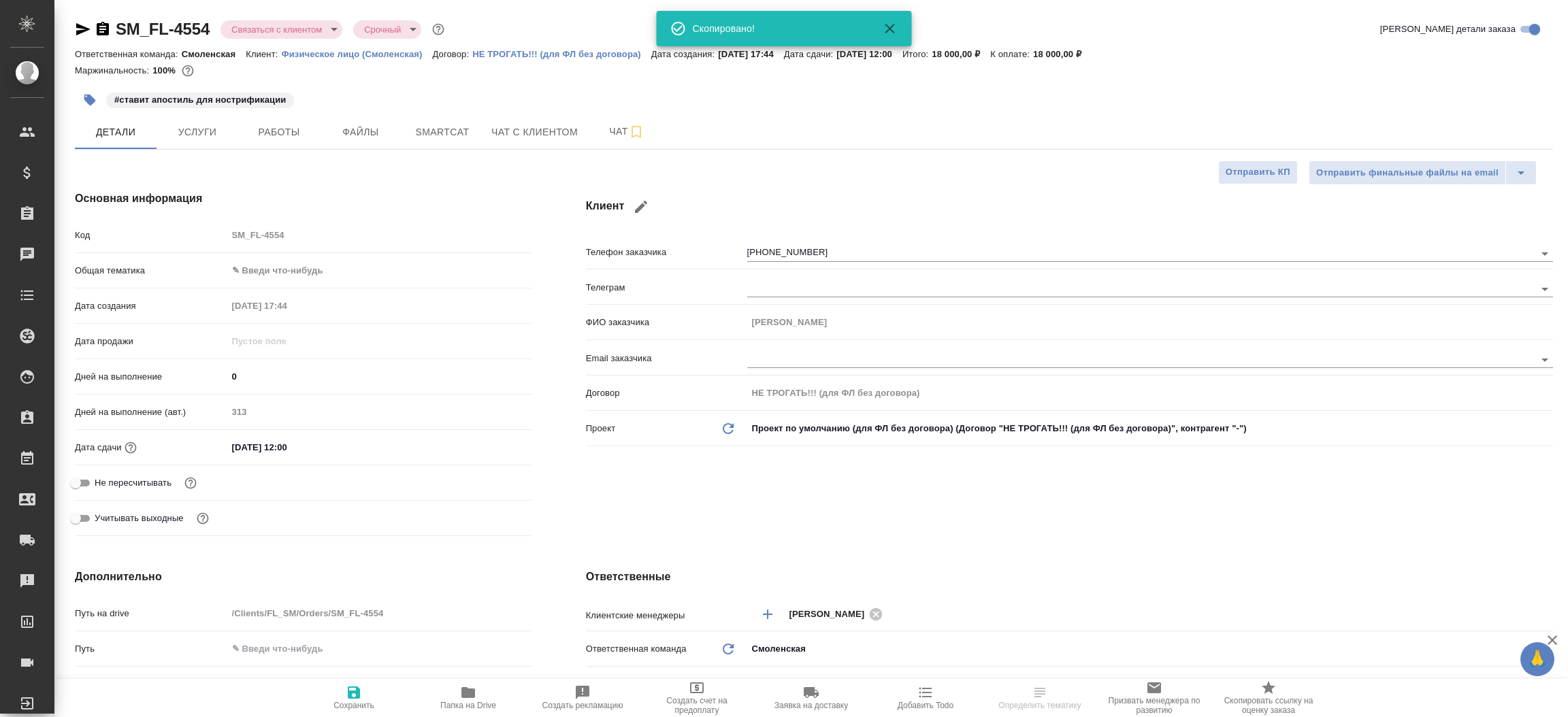
type textarea "x"
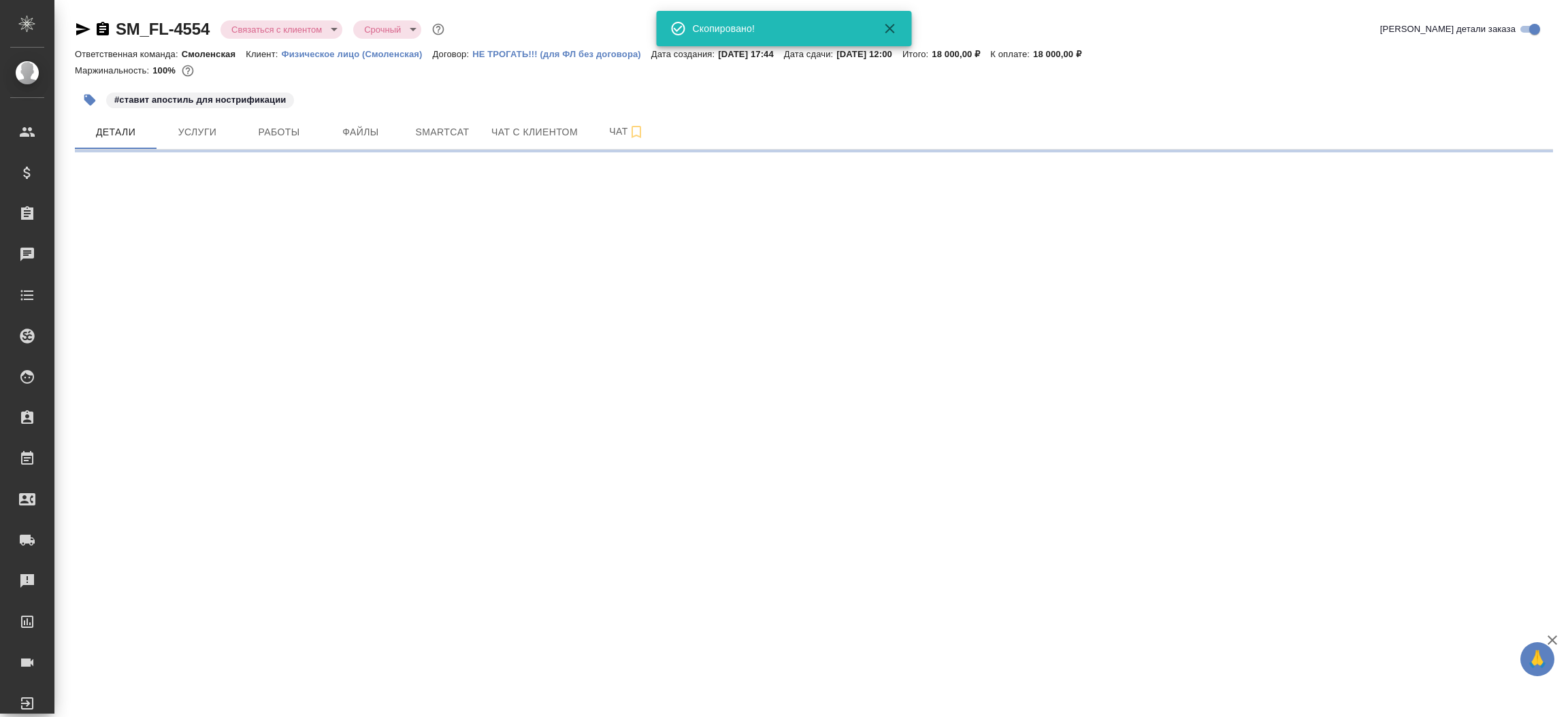
select select "RU"
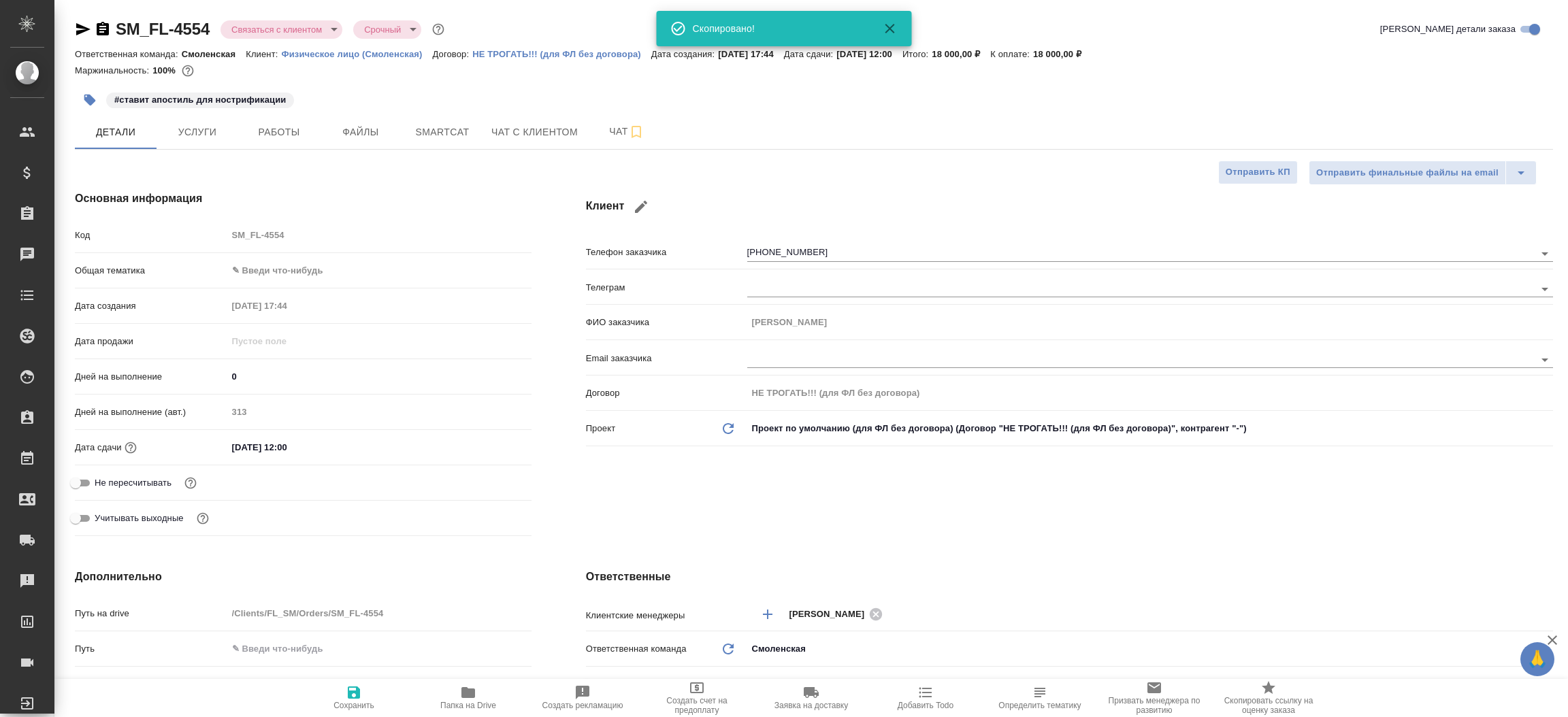
type textarea "x"
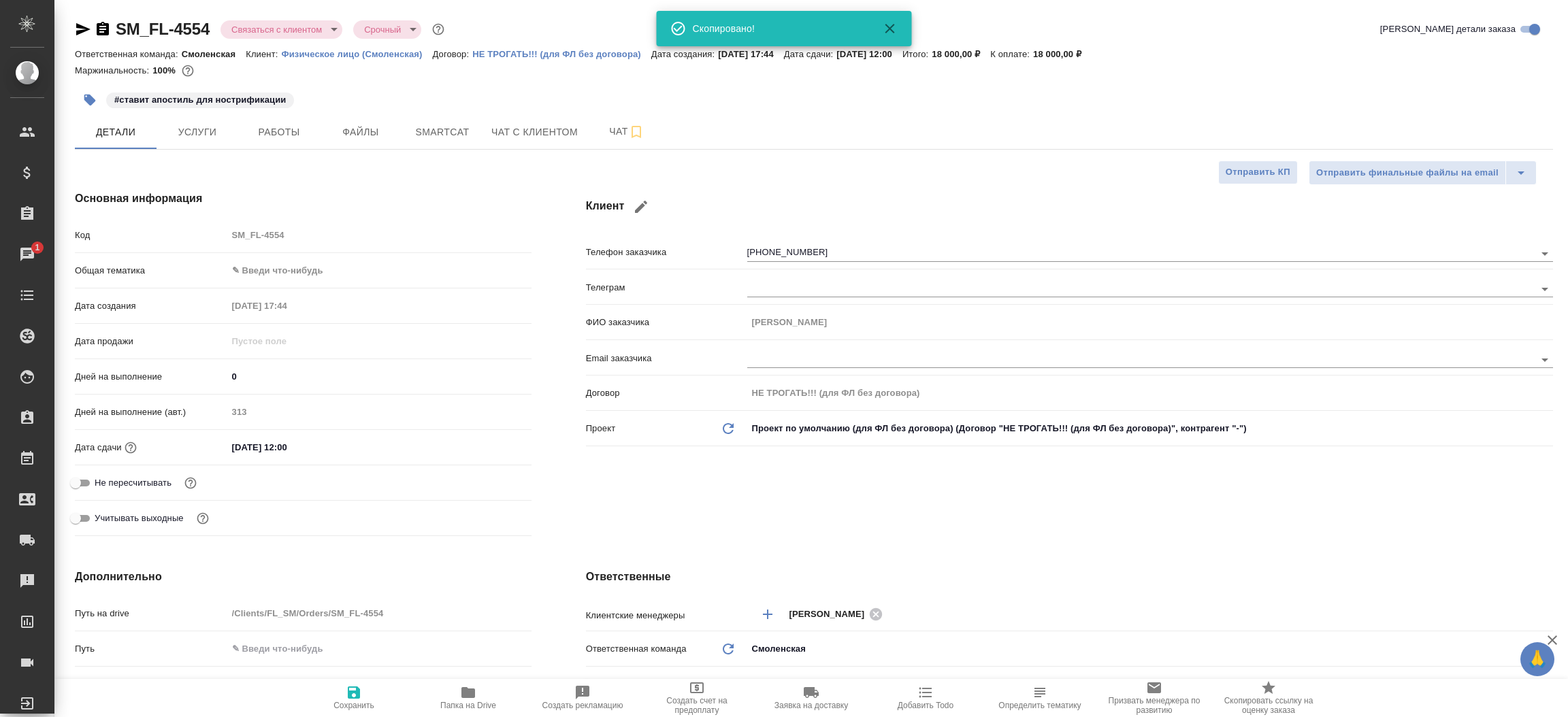
type textarea "x"
